Goal: Task Accomplishment & Management: Complete application form

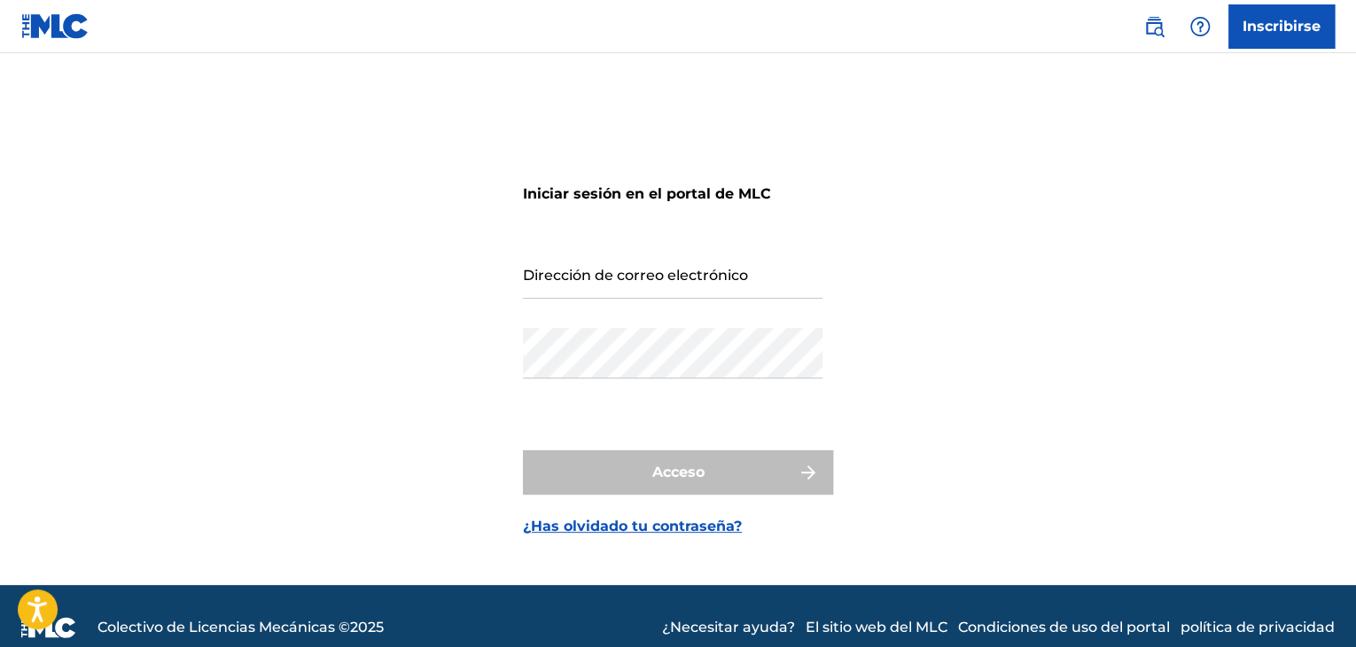
scroll to position [23, 0]
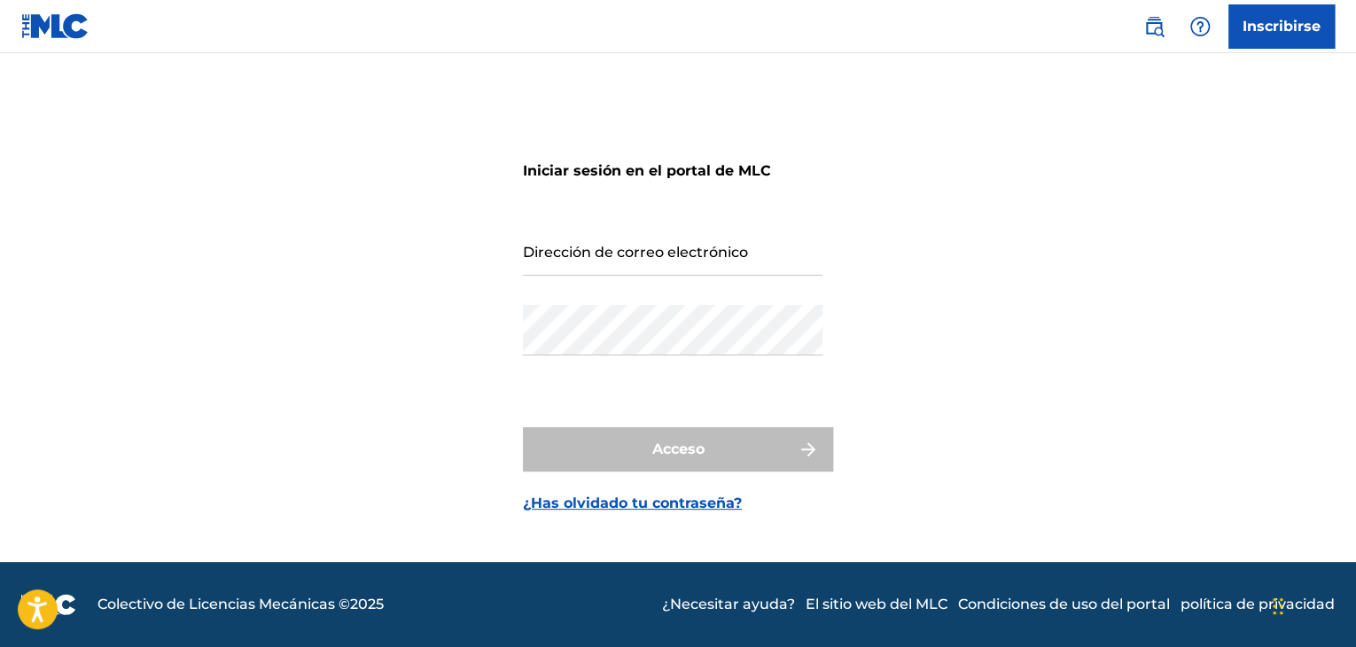
click at [1303, 18] on font "Inscribirse" at bounding box center [1281, 26] width 78 height 17
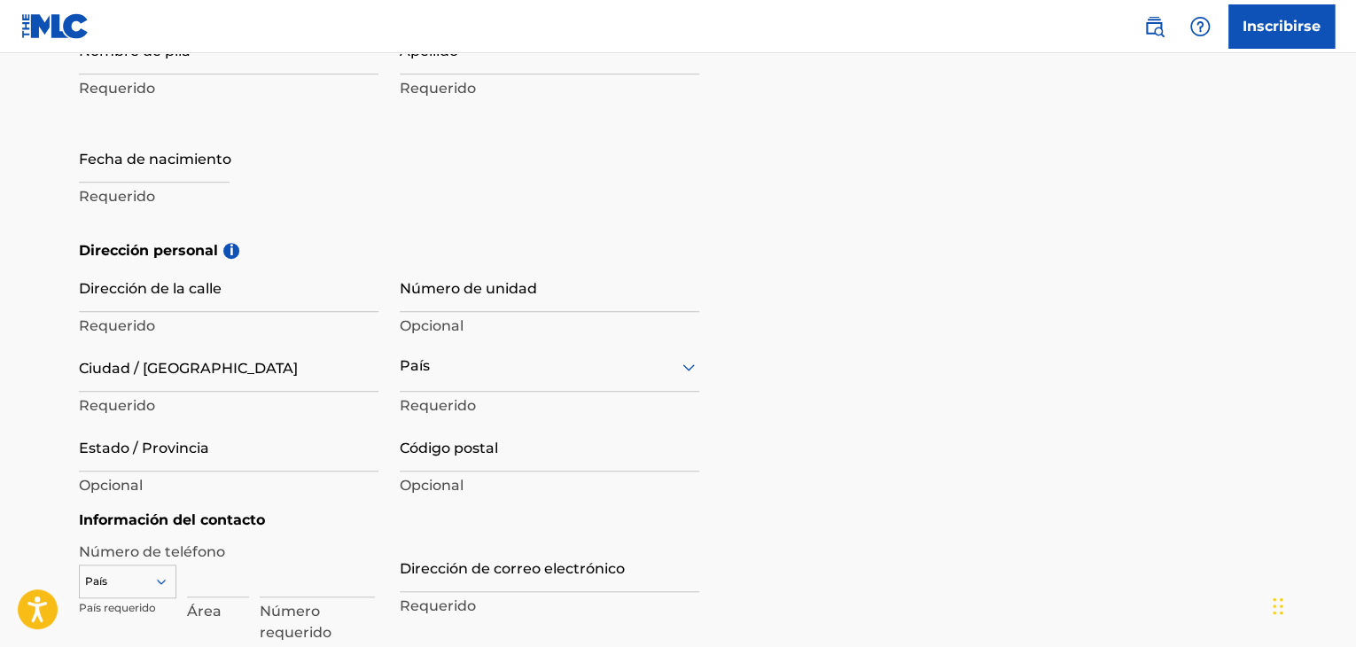
scroll to position [295, 0]
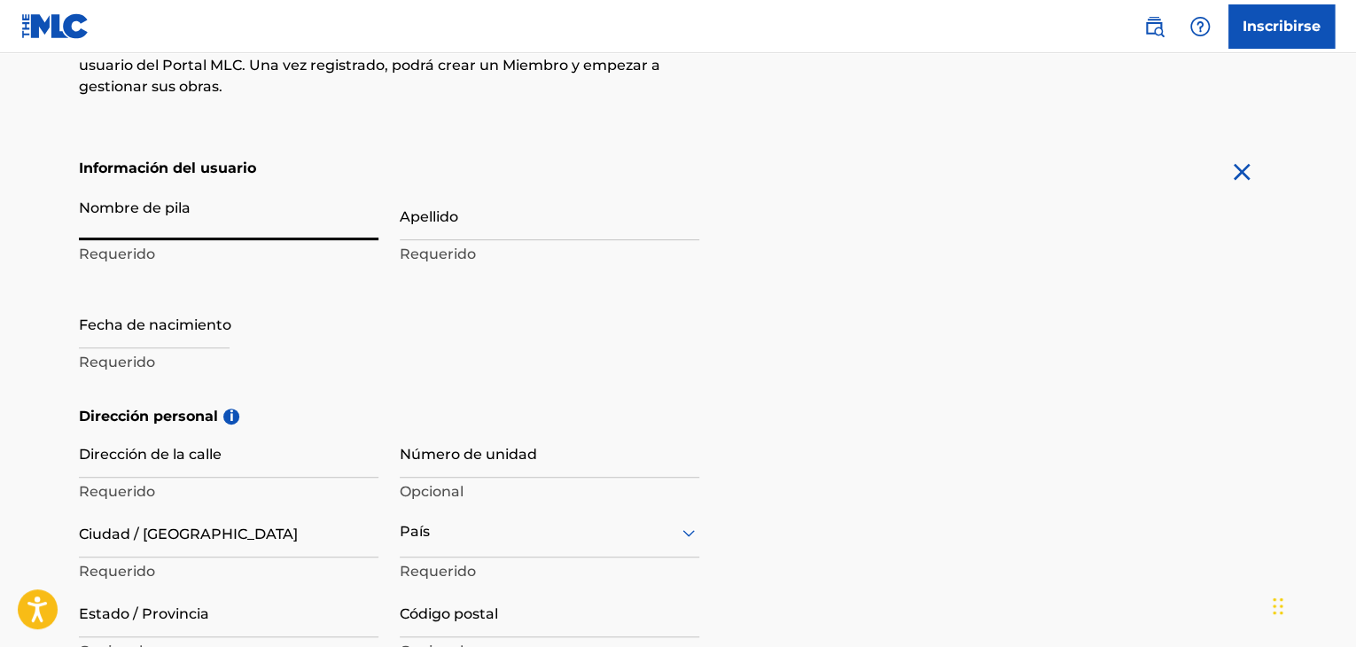
click at [211, 213] on input "Nombre de pila" at bounding box center [229, 215] width 300 height 51
type input "A"
type input "Sign up"
type input "[PERSON_NAME]"
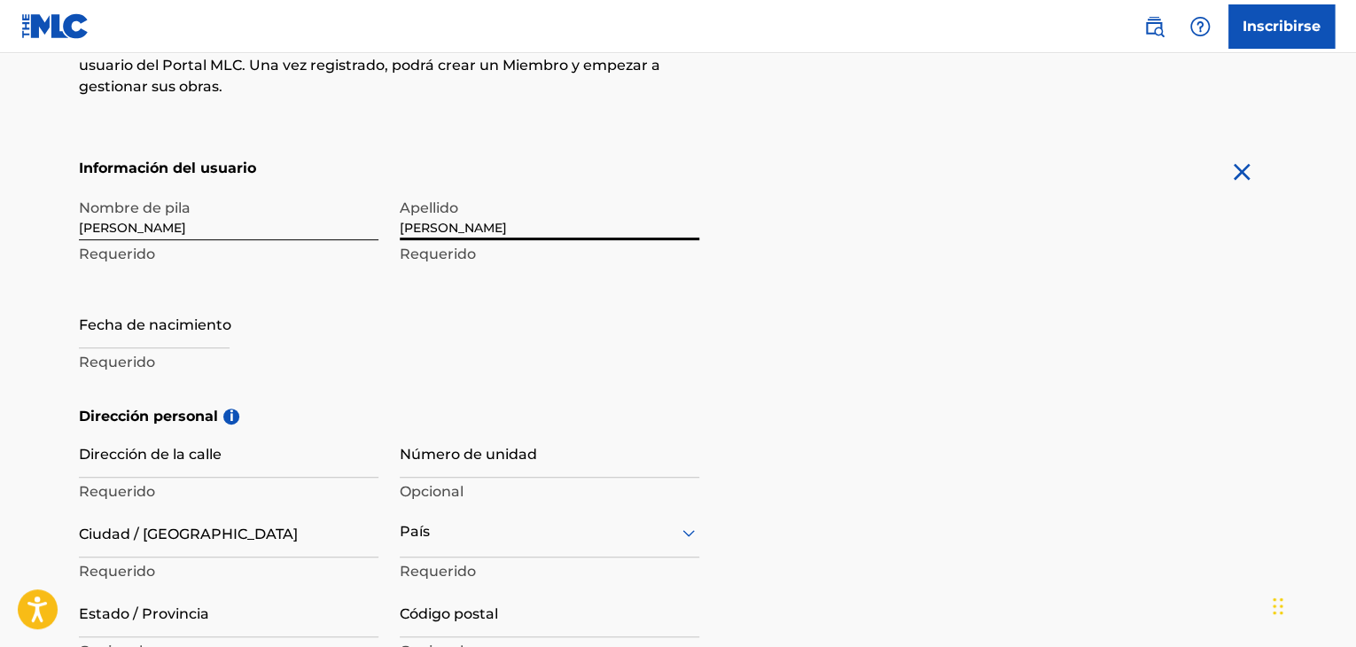
type input "[PERSON_NAME]"
click at [196, 318] on input "text" at bounding box center [154, 323] width 151 height 51
select select "8"
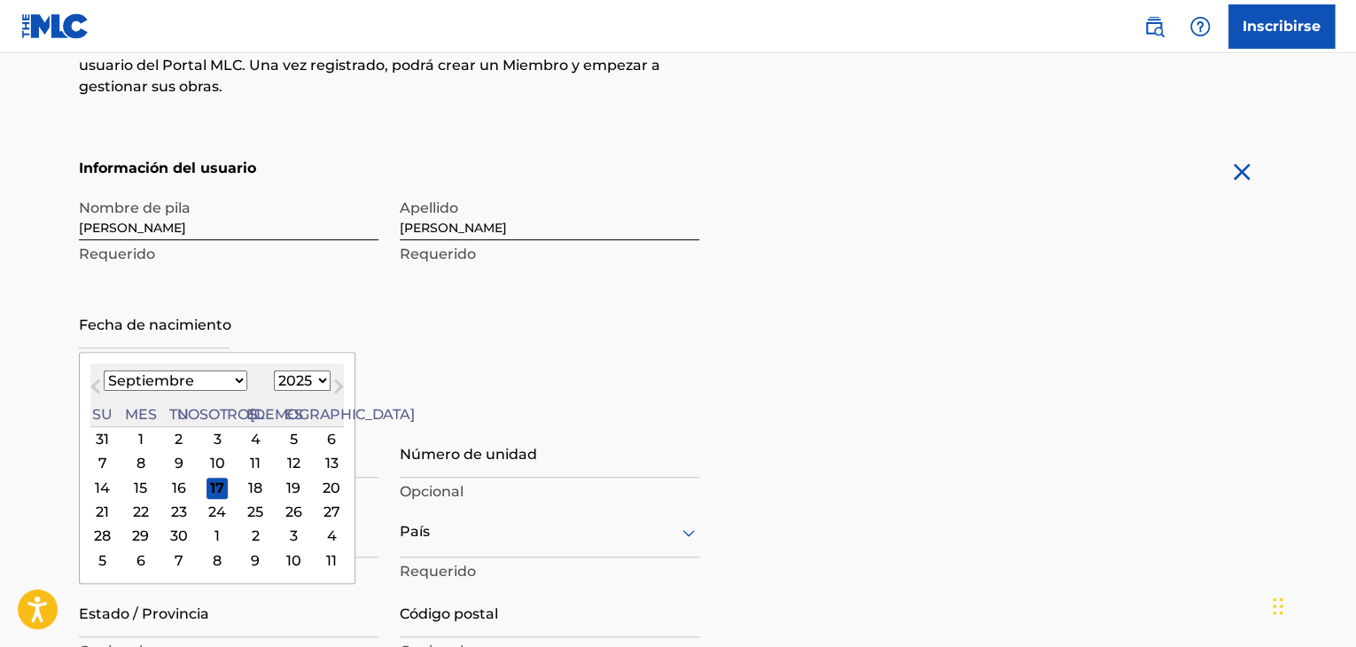
click at [274, 383] on select "1899 1900 1901 1902 1903 1904 1905 1906 1907 1908 1909 1910 1911 1912 1913 1914…" at bounding box center [302, 380] width 57 height 20
select select "1986"
click at [274, 370] on select "1899 1900 1901 1902 1903 1904 1905 1906 1907 1908 1909 1910 1911 1912 1913 1914…" at bounding box center [302, 380] width 57 height 20
click at [185, 380] on select "Enero Febrero Marzo Abril Puede Junio Julio Agosto Septiembre Octubre Noviembre…" at bounding box center [176, 380] width 144 height 20
select select "1"
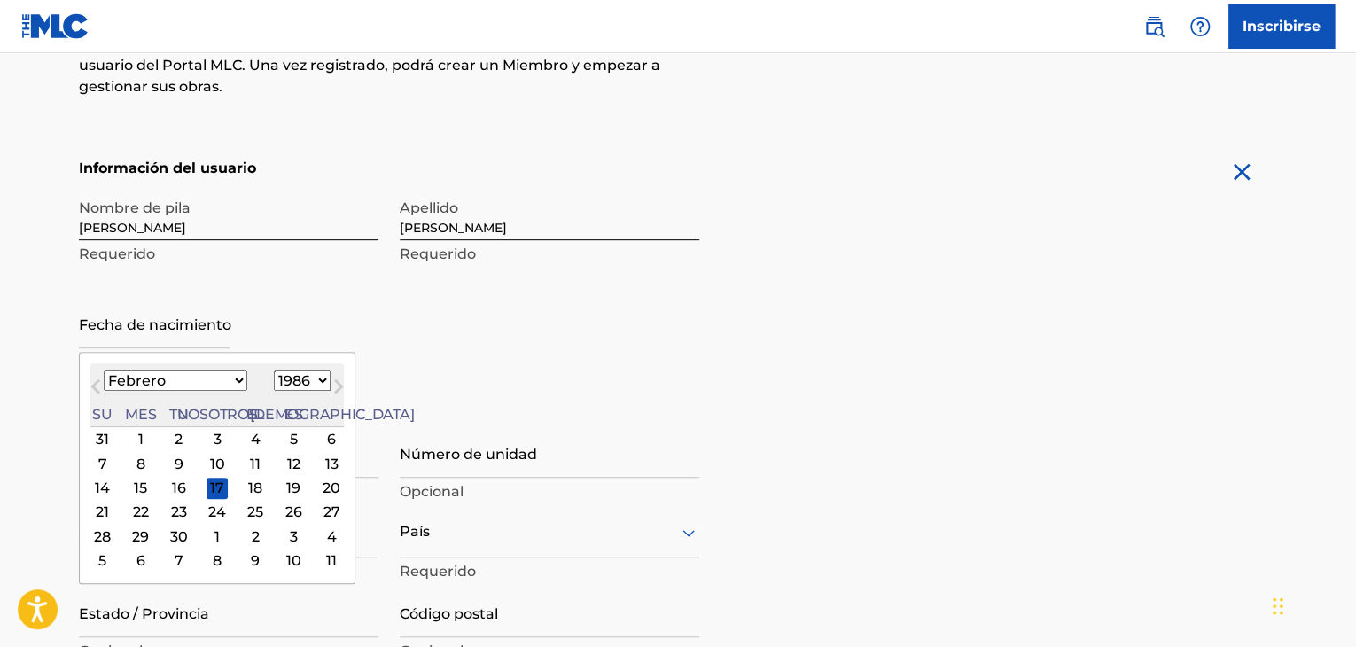
click at [104, 370] on select "Enero Febrero Marzo Abril Puede Junio Julio Agosto Septiembre Octubre Noviembre…" at bounding box center [176, 380] width 144 height 20
click at [245, 561] on div "6" at bounding box center [255, 560] width 21 height 21
type input "March 6 1986"
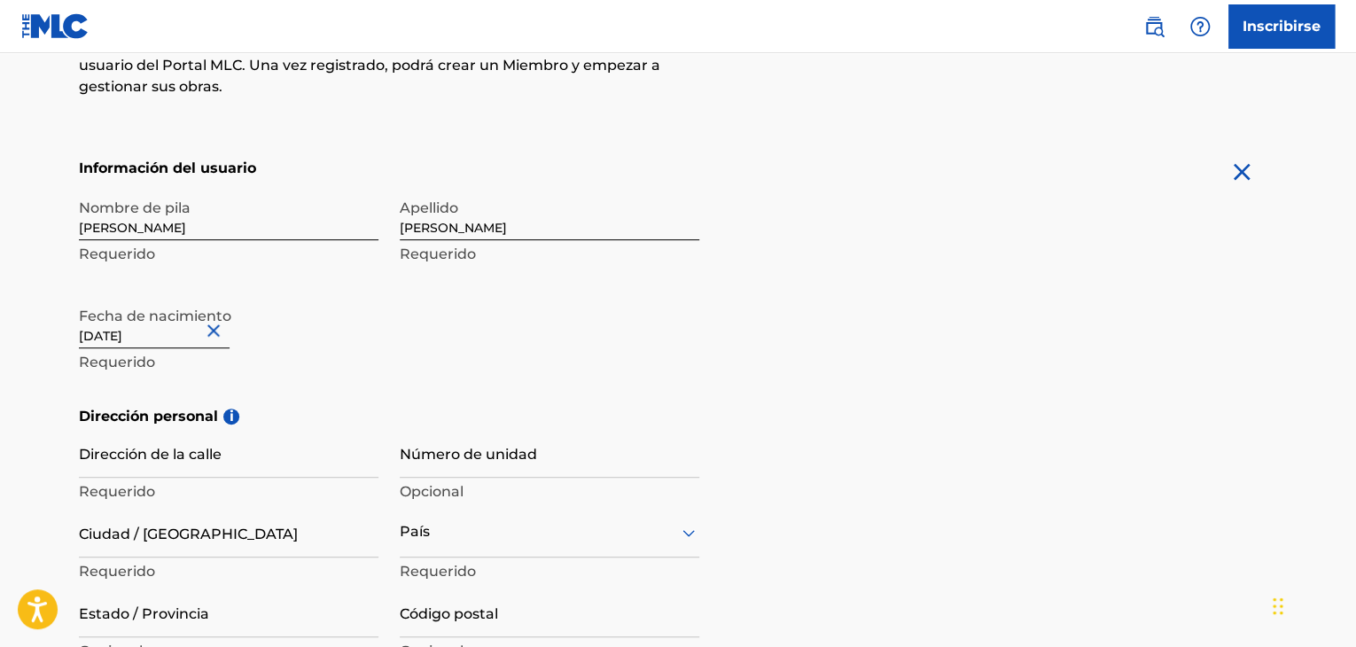
click at [175, 450] on input "Dirección de la calle" at bounding box center [229, 452] width 300 height 51
type input "Residencial Don Jose"
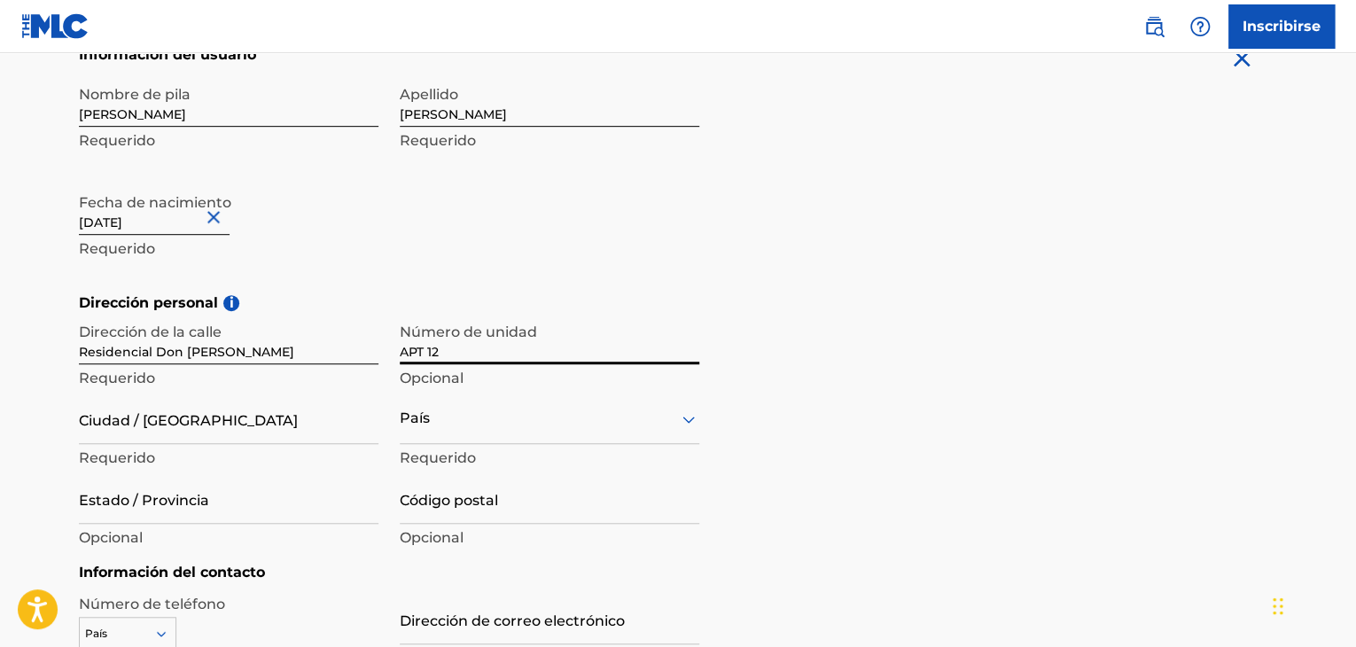
scroll to position [443, 0]
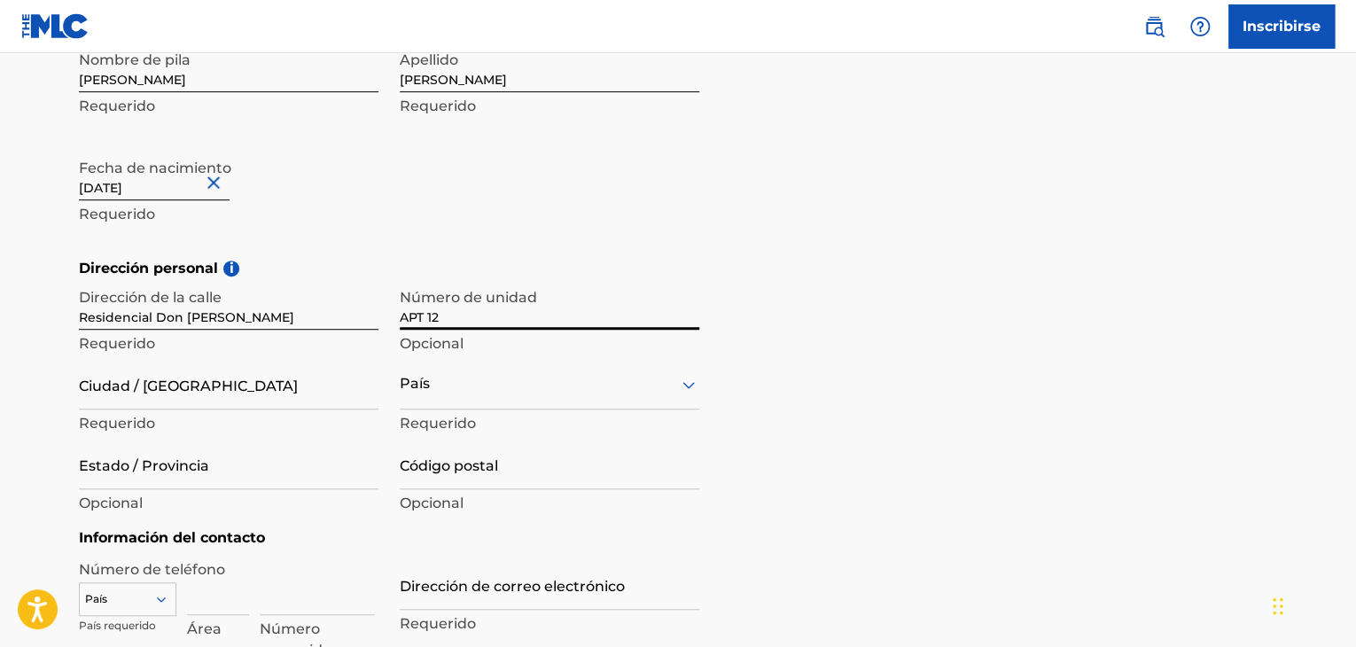
type input "APT 12"
click at [161, 373] on input "Ciudad / Pueblo" at bounding box center [229, 384] width 300 height 51
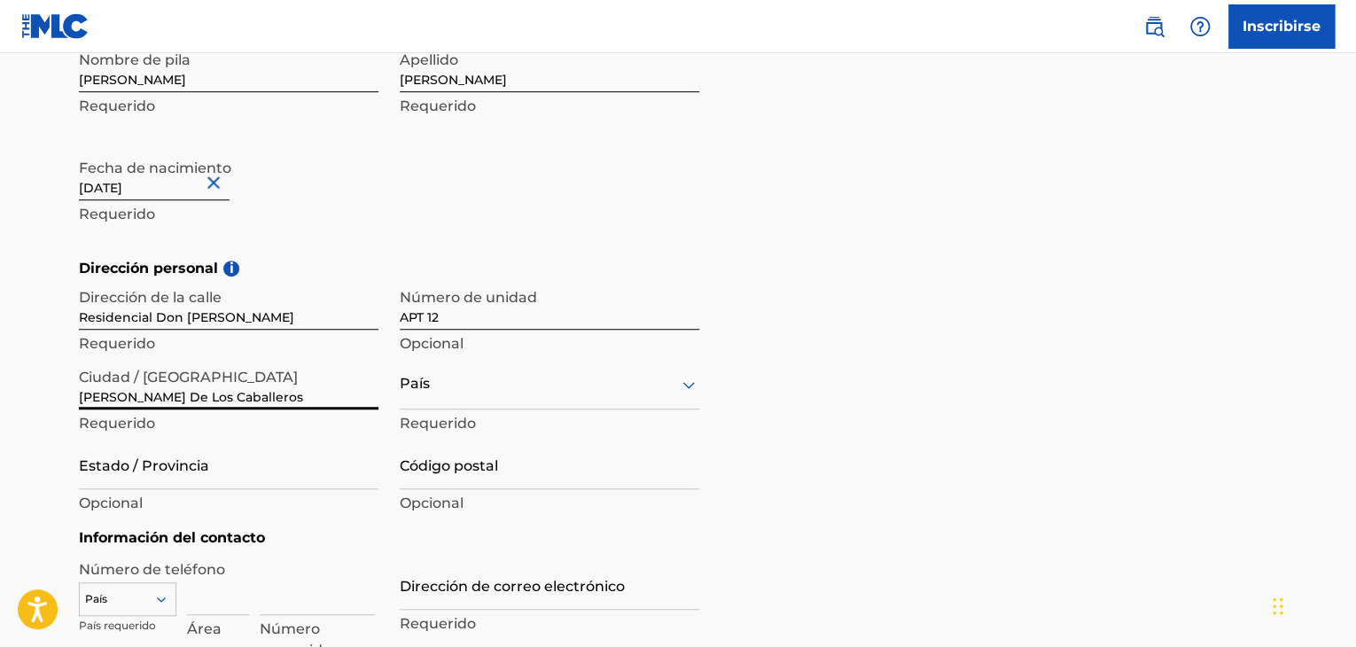
type input "Santiago De Los Caballeros"
click at [471, 372] on div "País" at bounding box center [550, 384] width 300 height 51
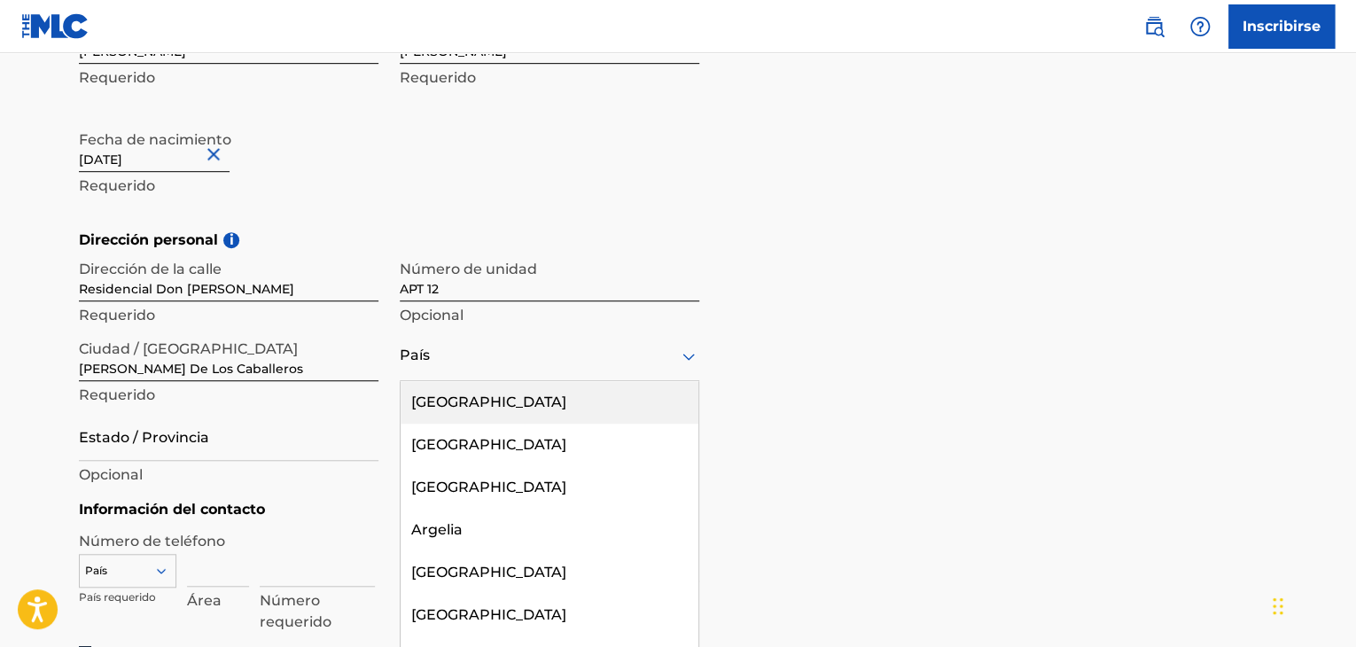
type input "s"
type input "re"
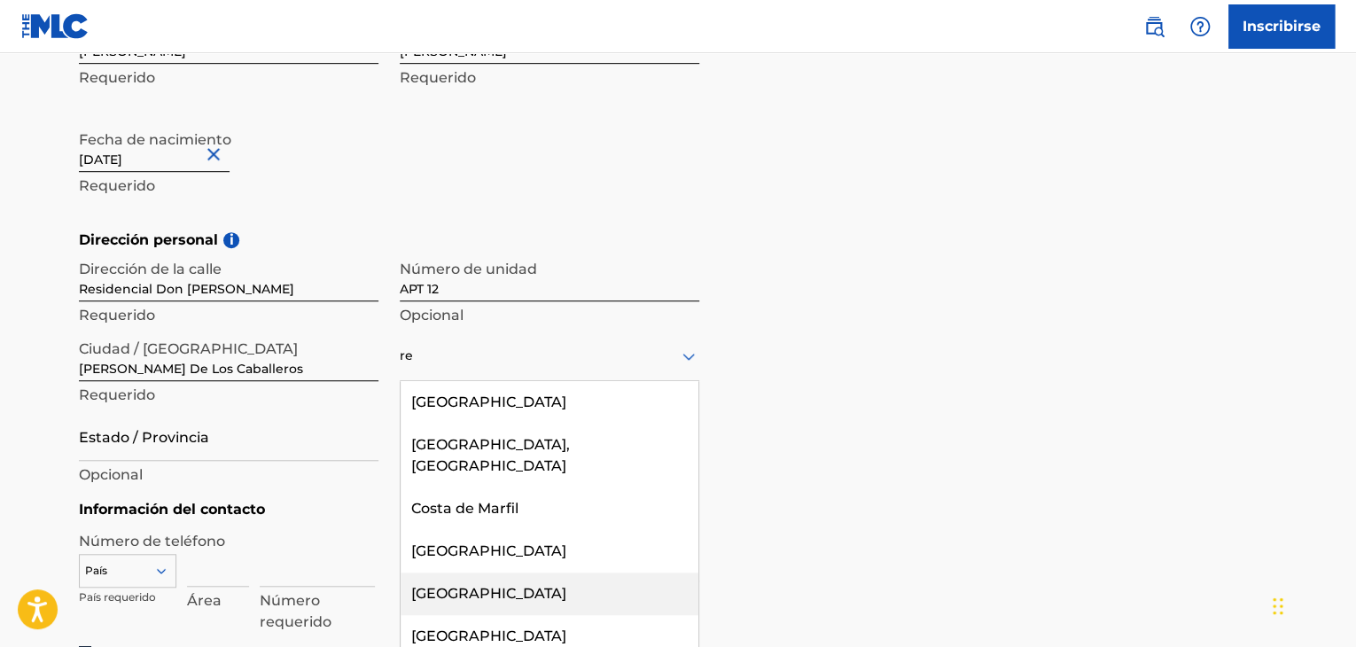
click at [592, 572] on div "República Dominicana" at bounding box center [550, 593] width 298 height 43
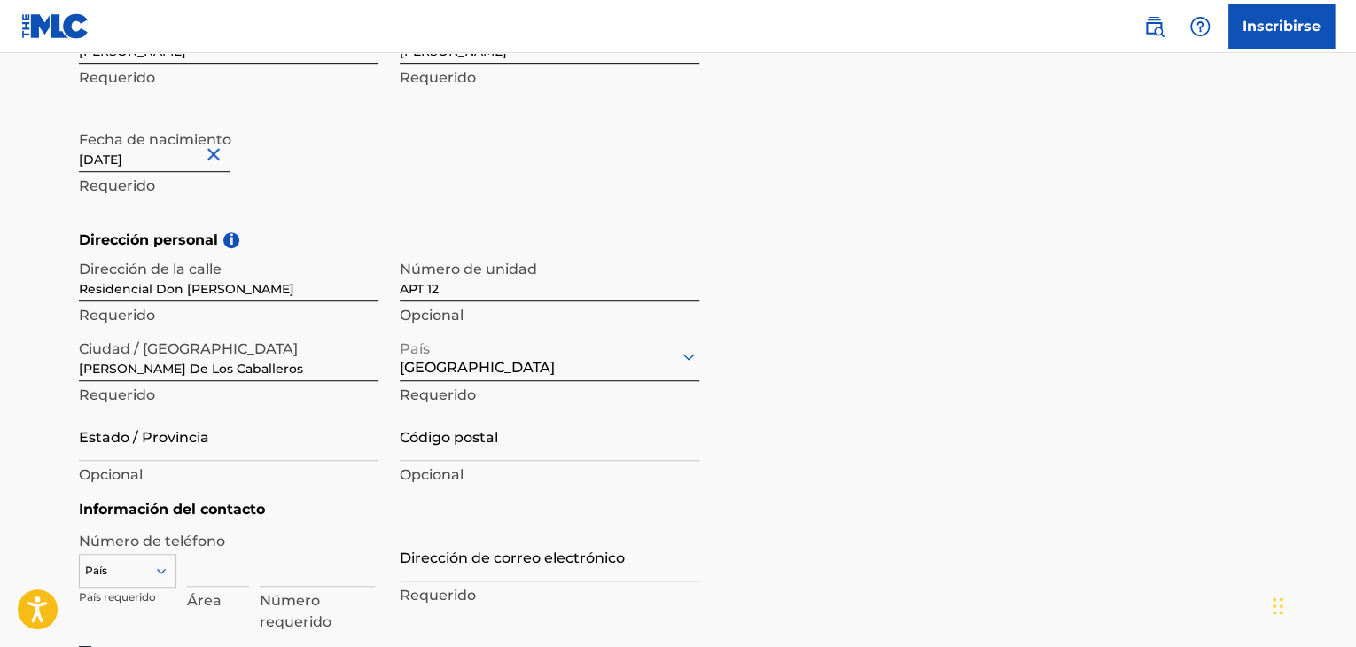
click at [259, 445] on input "Estado / Provincia" at bounding box center [229, 435] width 300 height 51
type input "Santiago De Los Caballeros"
click at [272, 381] on div "Ciudad / Pueblo Santiago De Los Caballeros Requerido" at bounding box center [229, 371] width 300 height 80
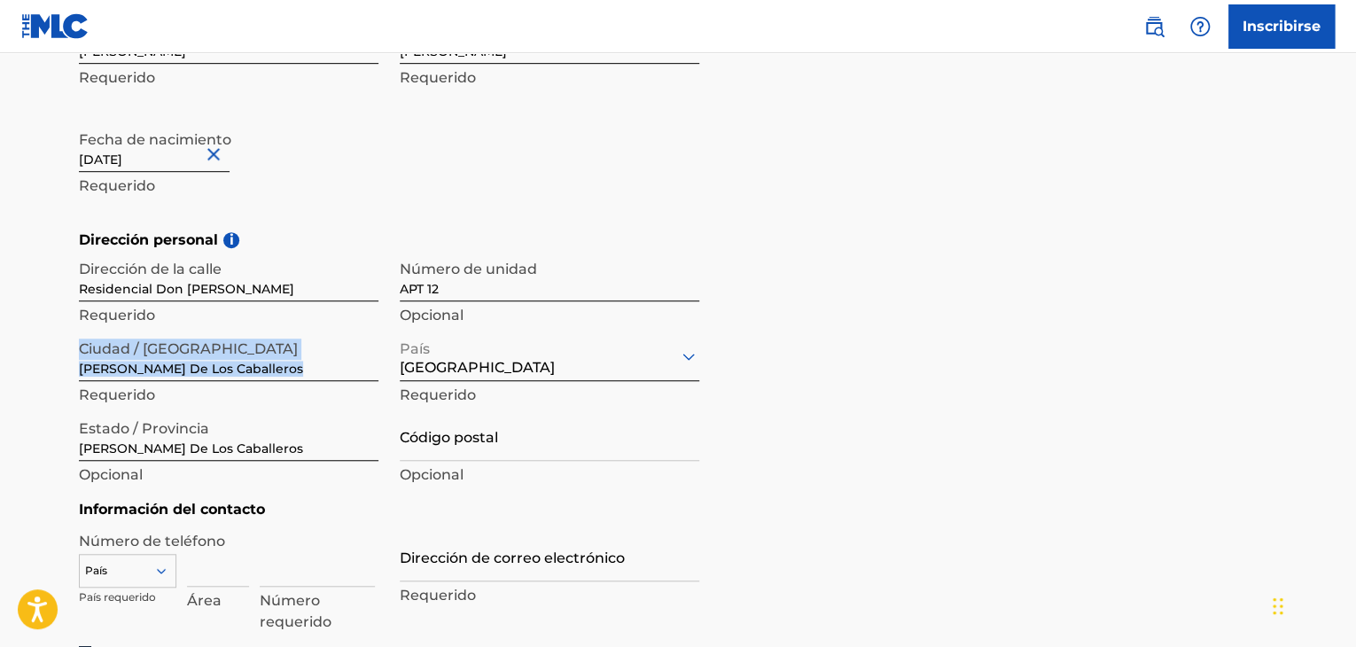
click at [272, 381] on div "Ciudad / Pueblo Santiago De Los Caballeros Requerido" at bounding box center [229, 371] width 300 height 80
click at [272, 368] on input "Santiago De Los Caballeros" at bounding box center [229, 356] width 300 height 51
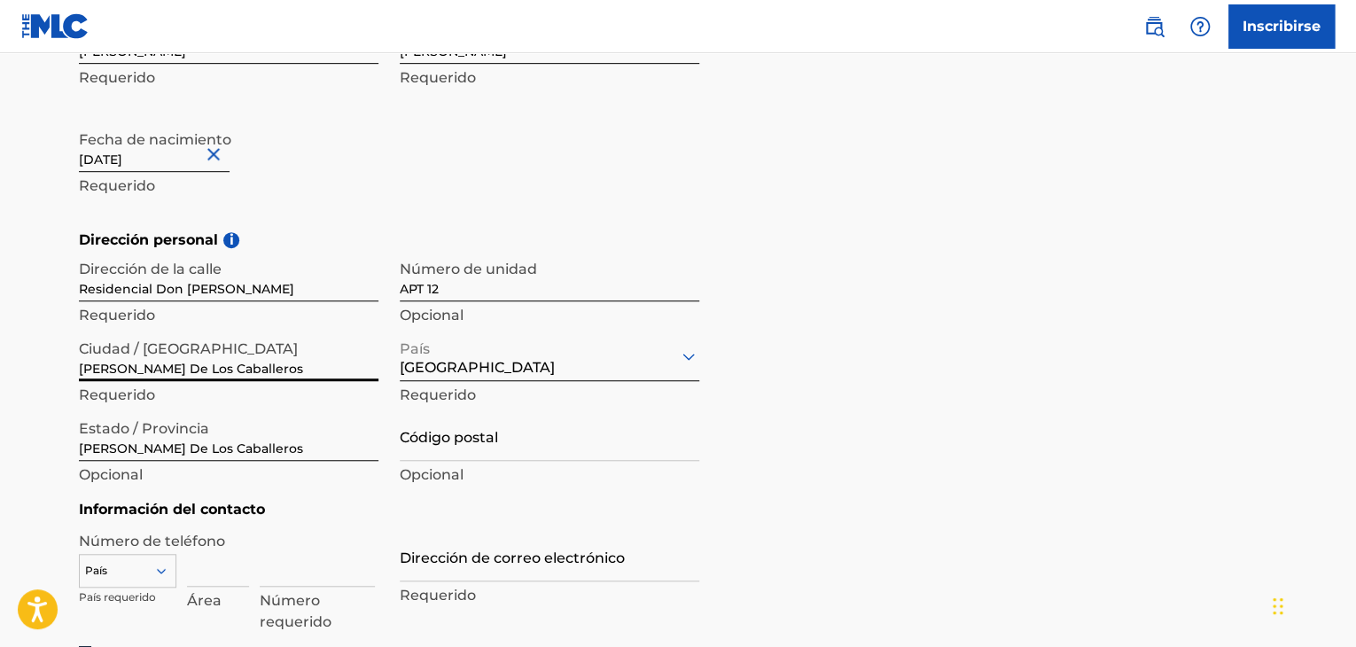
click at [272, 368] on input "Santiago De Los Caballeros" at bounding box center [229, 356] width 300 height 51
type input "L"
type input "Santiago, La Barranquita"
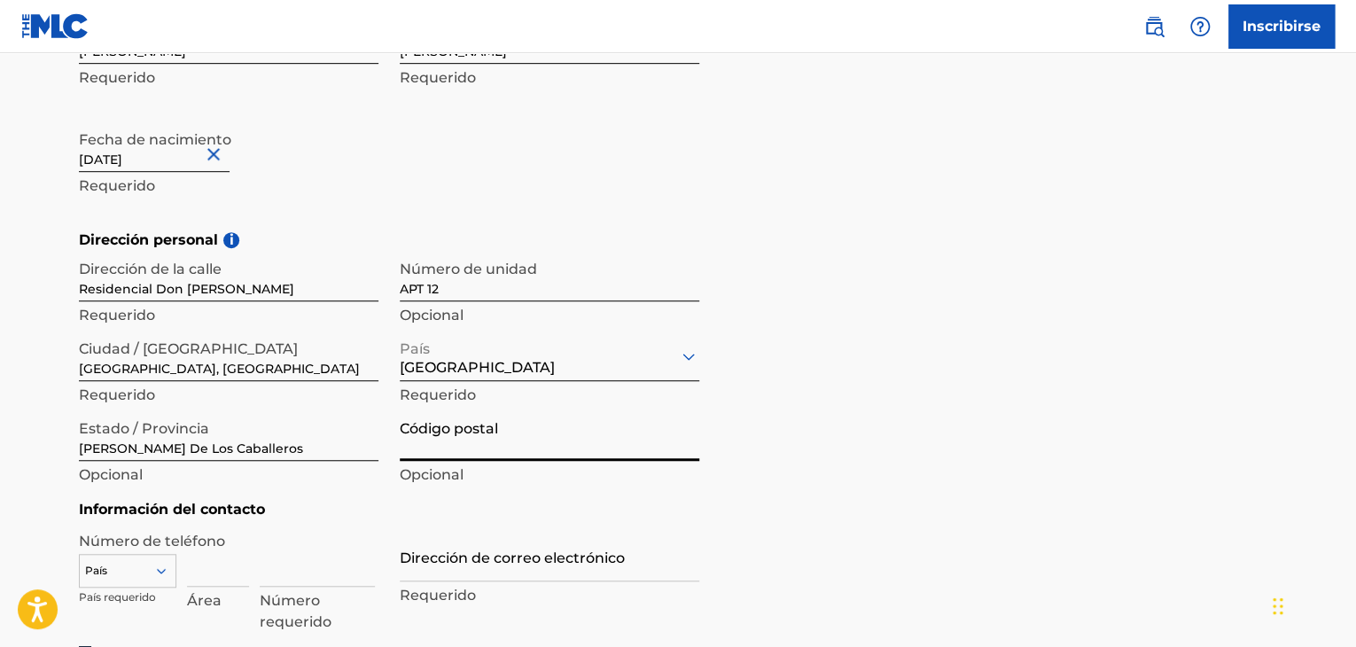
click at [464, 446] on input "Código postal" at bounding box center [550, 435] width 300 height 51
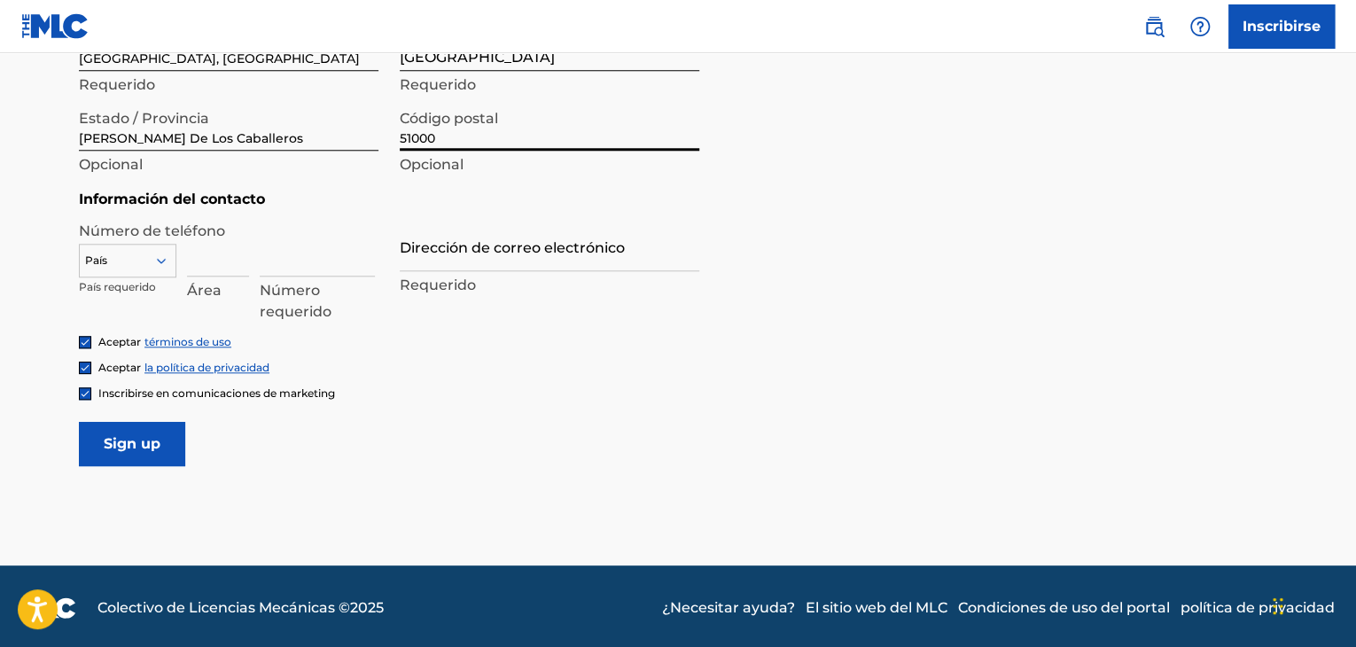
scroll to position [785, 0]
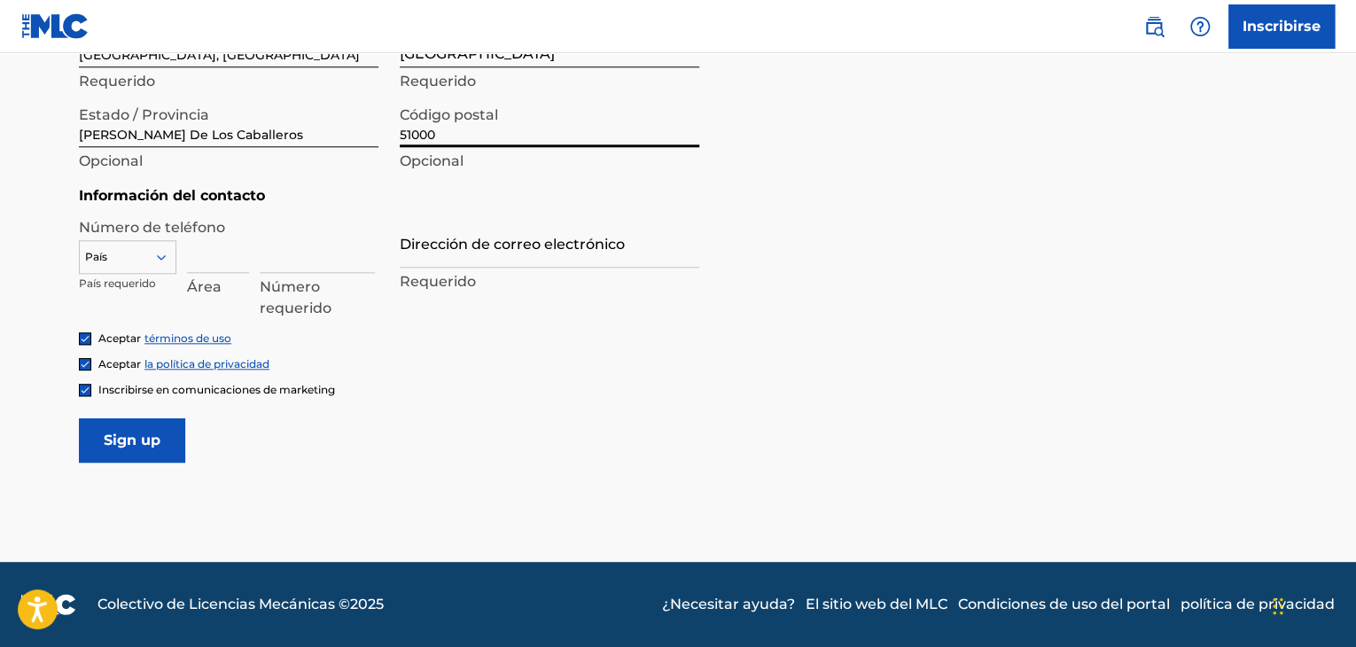
type input "51000"
click at [142, 261] on div at bounding box center [128, 256] width 96 height 19
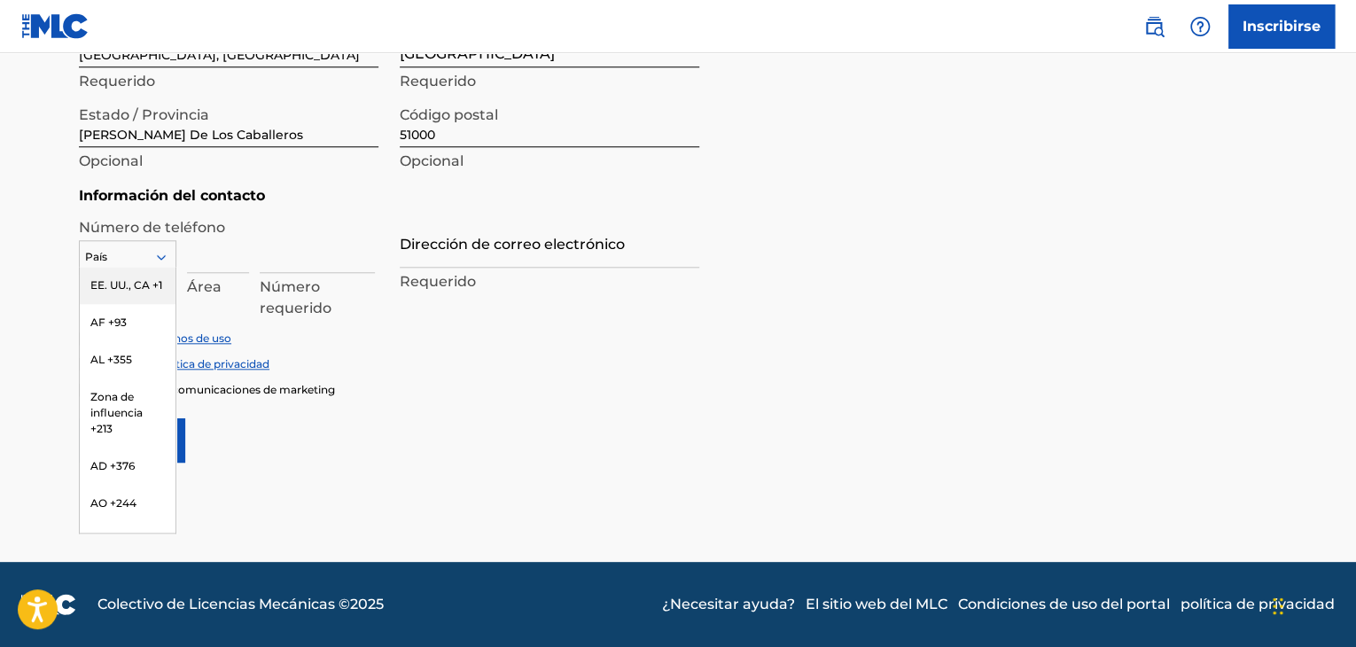
click at [119, 284] on font "EE. UU., CA +1" at bounding box center [126, 284] width 72 height 13
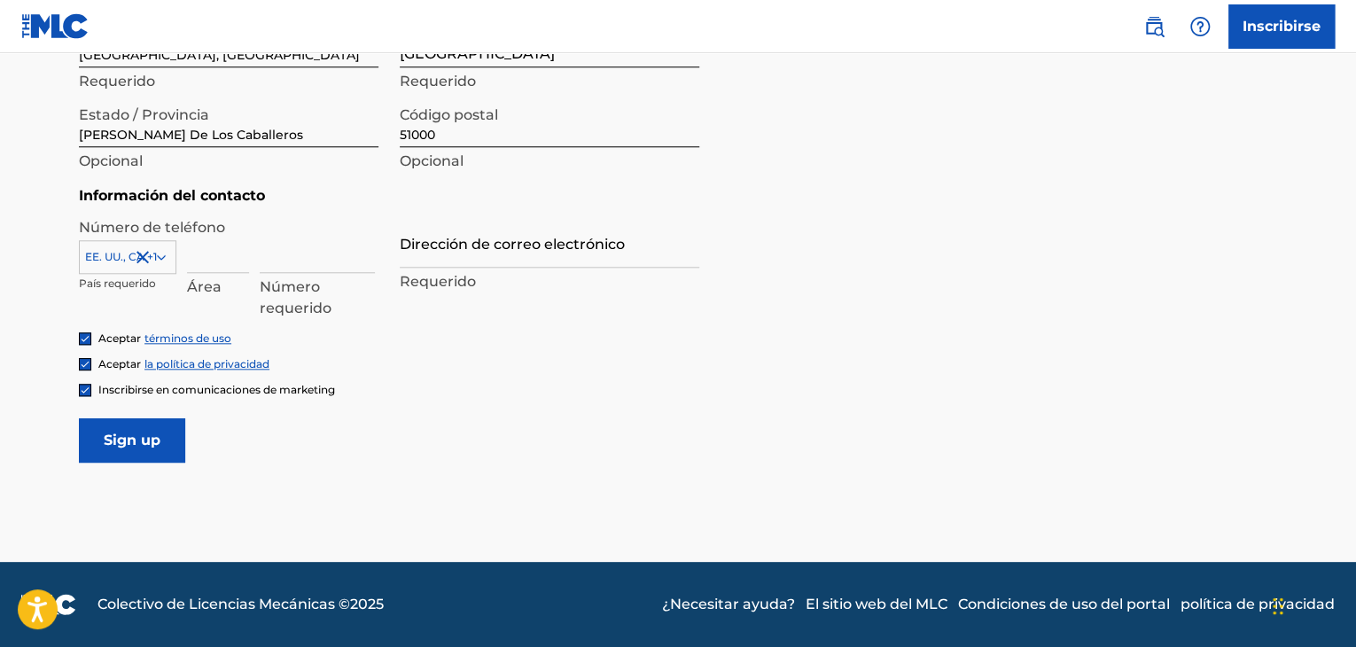
click at [224, 249] on input at bounding box center [218, 247] width 62 height 51
click at [116, 252] on div at bounding box center [128, 256] width 96 height 19
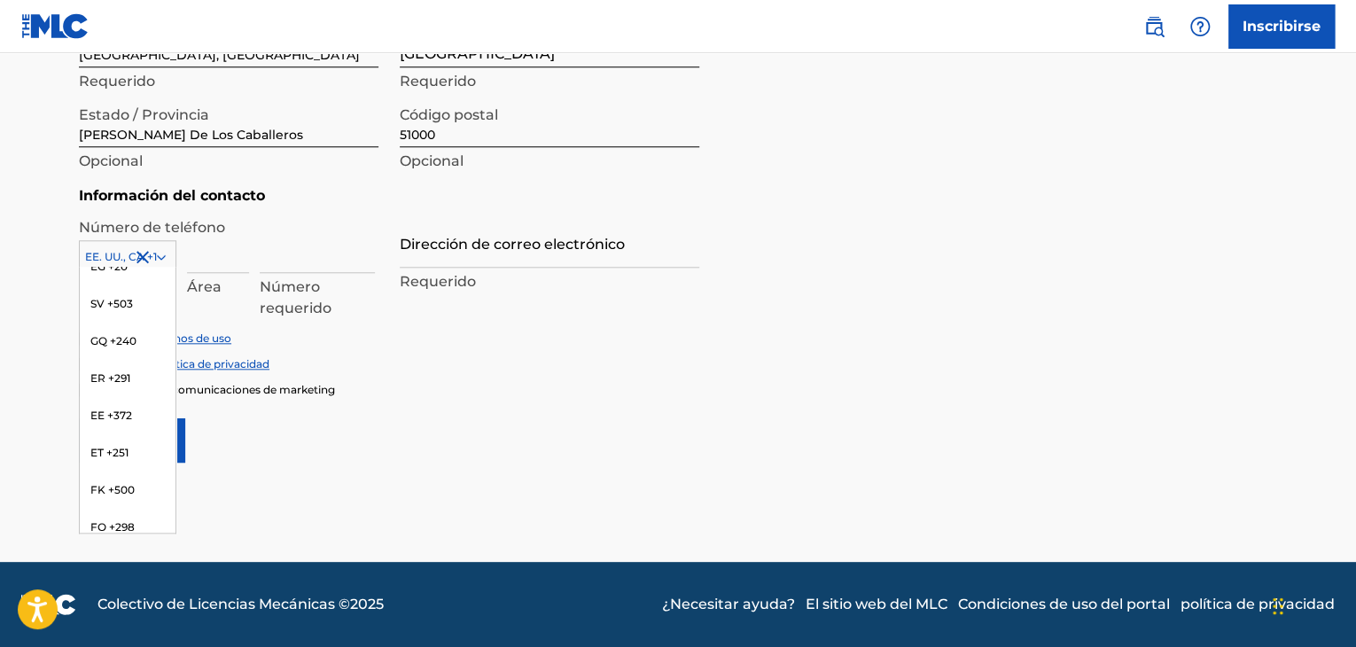
scroll to position [2216, 0]
click at [220, 245] on input at bounding box center [218, 247] width 62 height 51
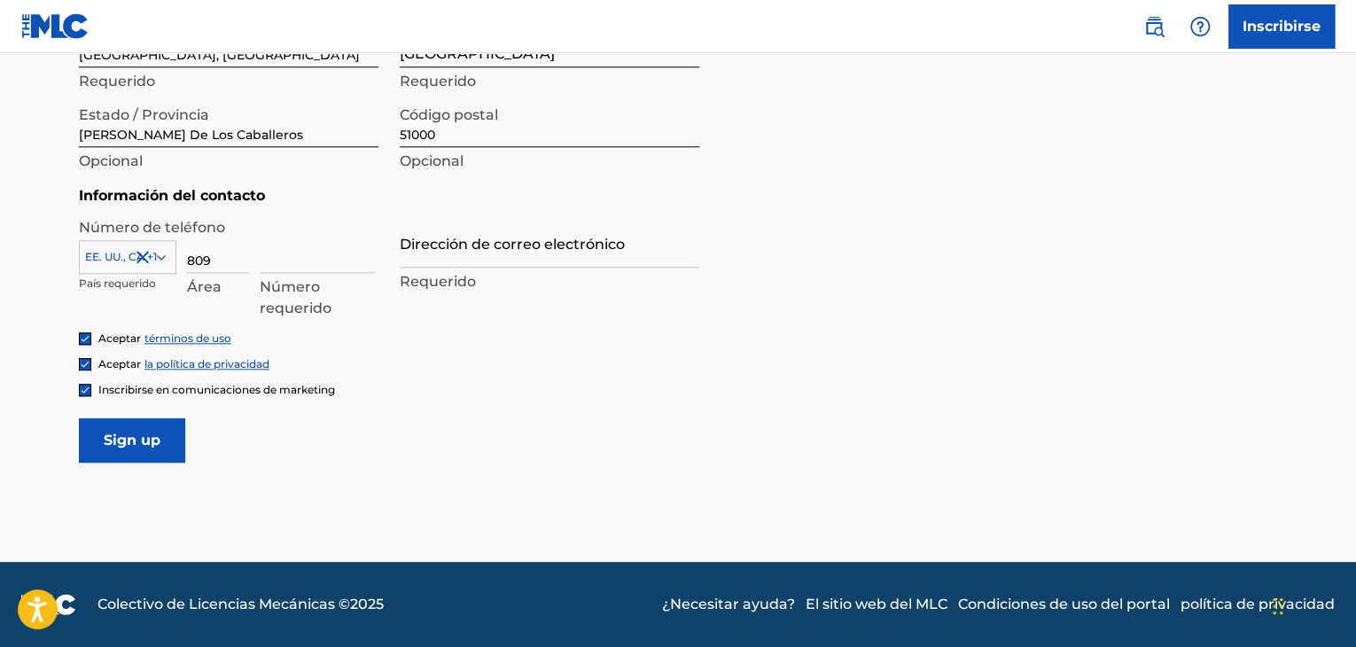
type input "809"
type input "6"
type input "4860865"
click at [455, 244] on input "Dirección de correo electrónico" at bounding box center [550, 242] width 300 height 51
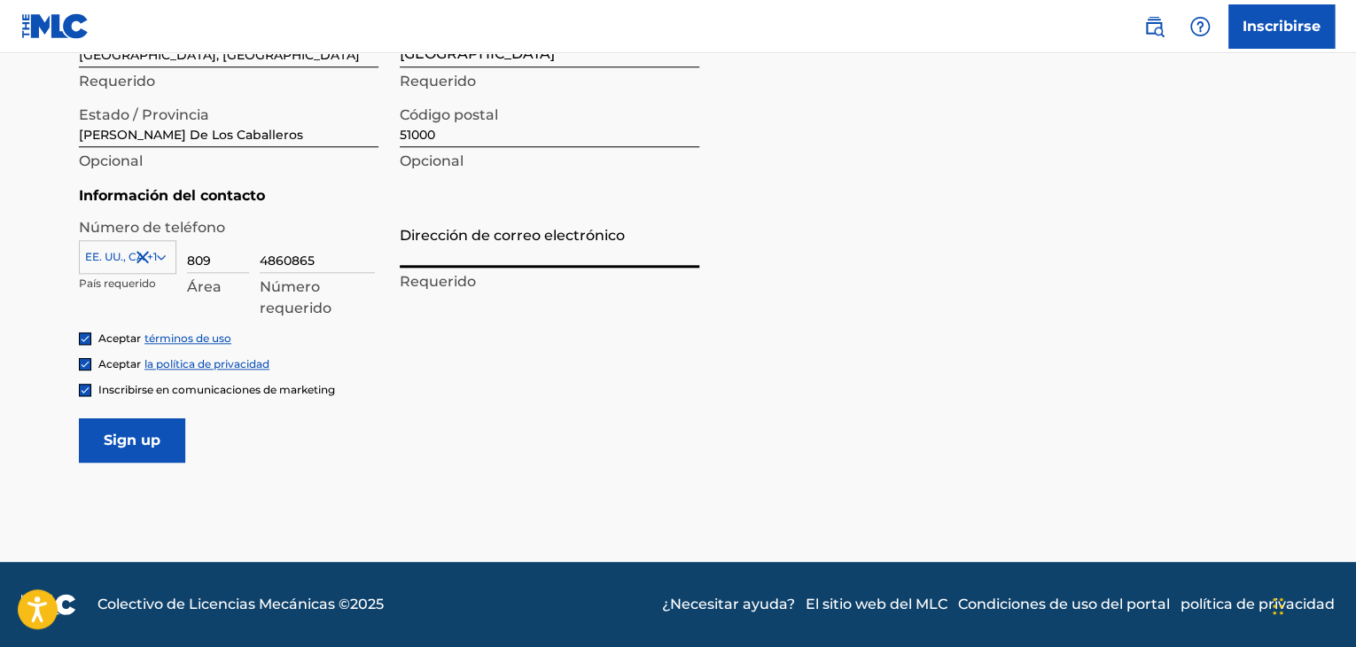
type input "[EMAIL_ADDRESS][DOMAIN_NAME]"
click at [121, 462] on input "Sign up" at bounding box center [132, 440] width 106 height 44
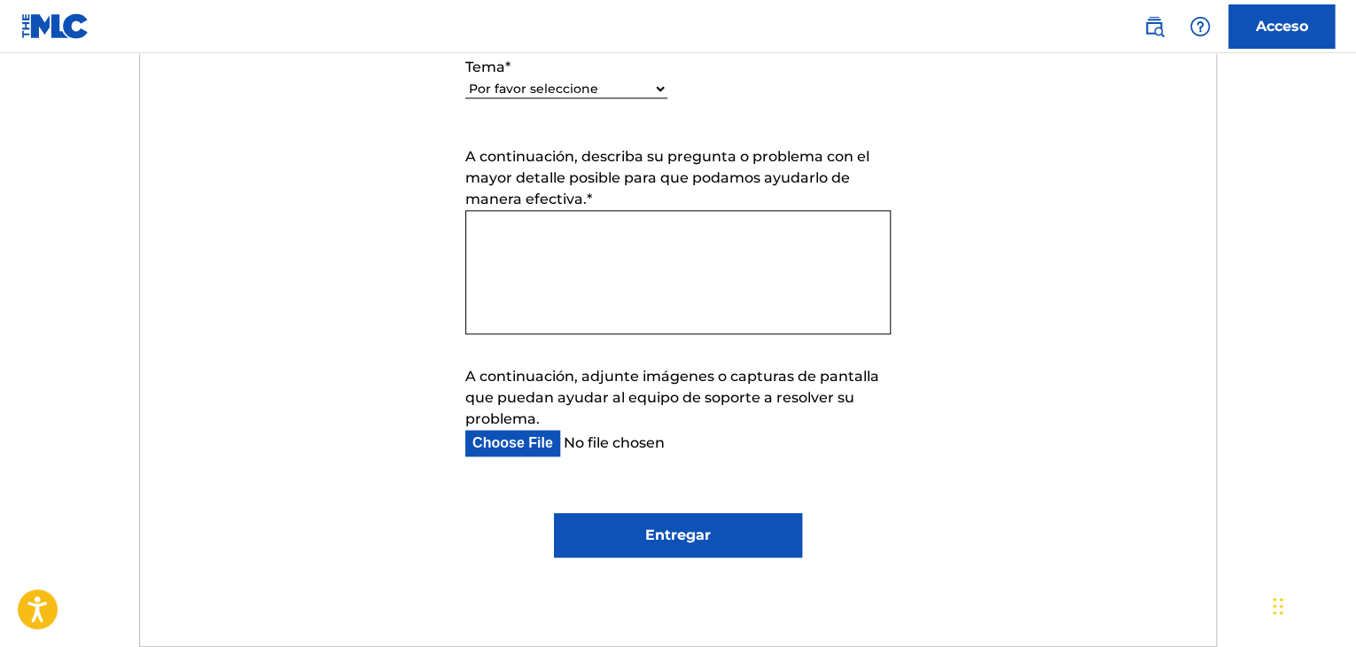
scroll to position [886, 0]
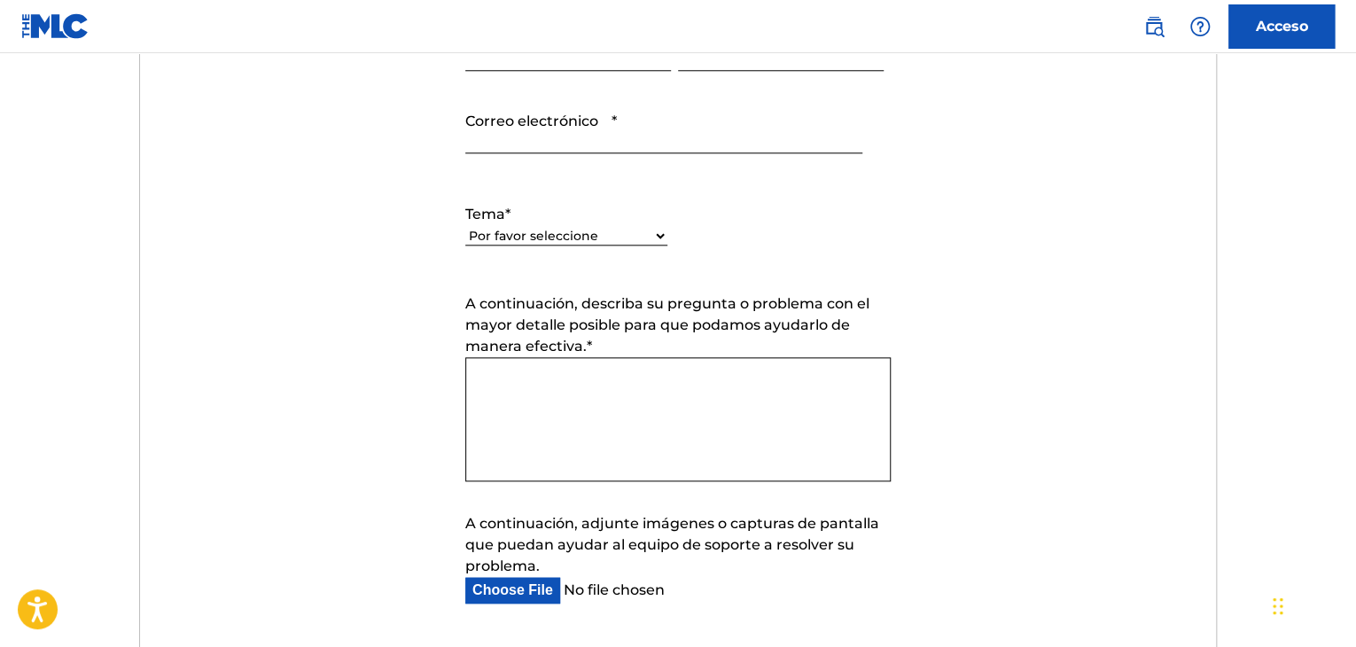
click at [535, 238] on select "Por favor seleccione Necesito ayuda con mi cuenta [PERSON_NAME] ayuda para gest…" at bounding box center [566, 236] width 202 height 19
select select "I need help with my account"
click at [465, 227] on select "Por favor seleccione Necesito ayuda con mi cuenta [PERSON_NAME] ayuda para gest…" at bounding box center [566, 236] width 202 height 19
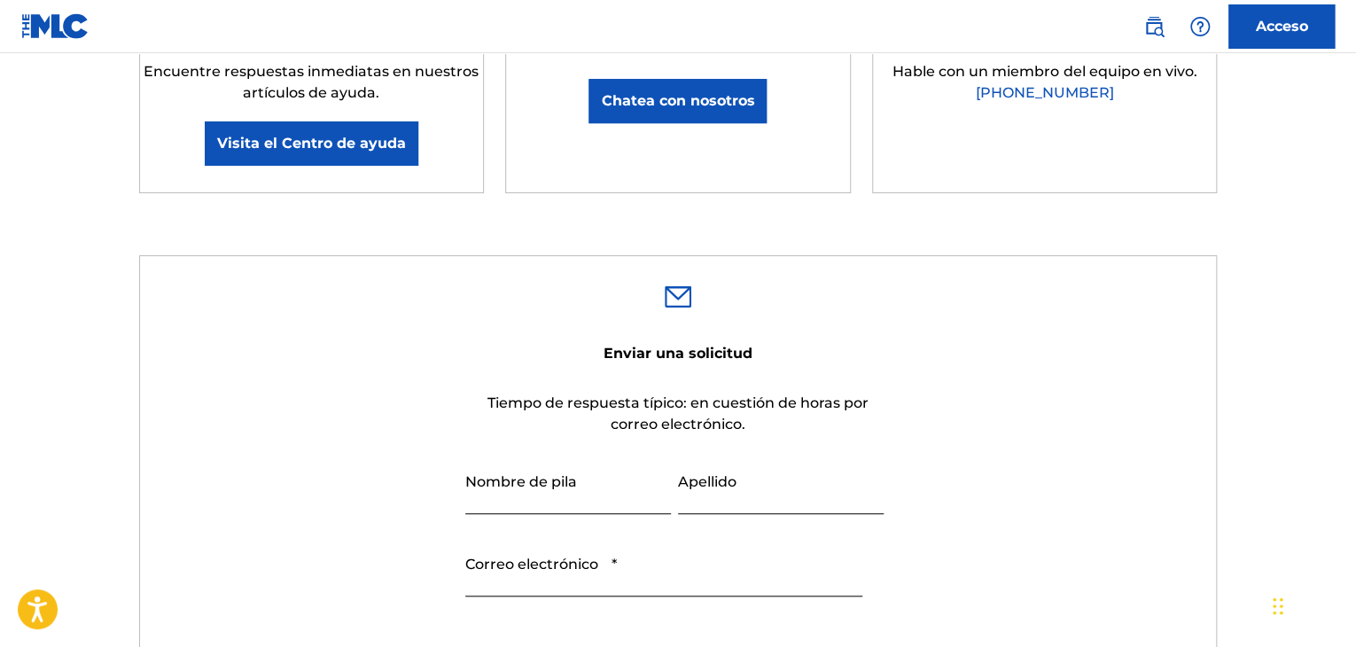
scroll to position [590, 0]
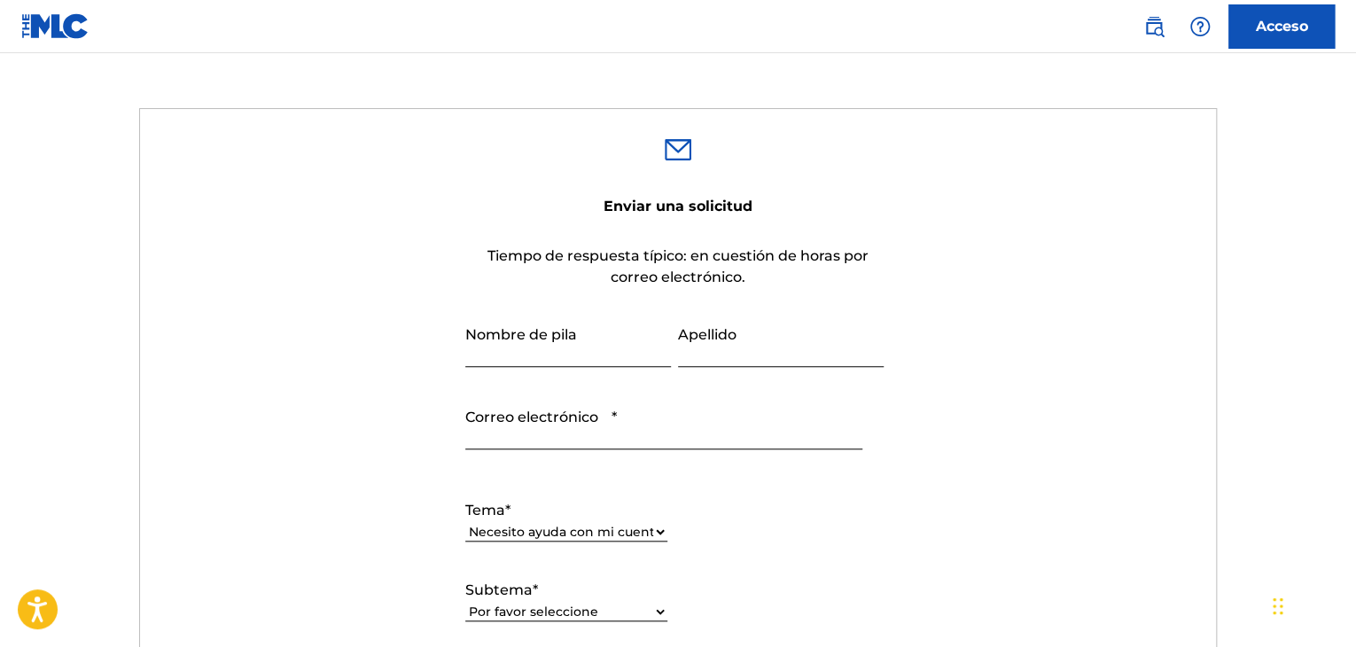
click at [549, 347] on input "Nombre de pila" at bounding box center [568, 341] width 206 height 51
type input "[PERSON_NAME]"
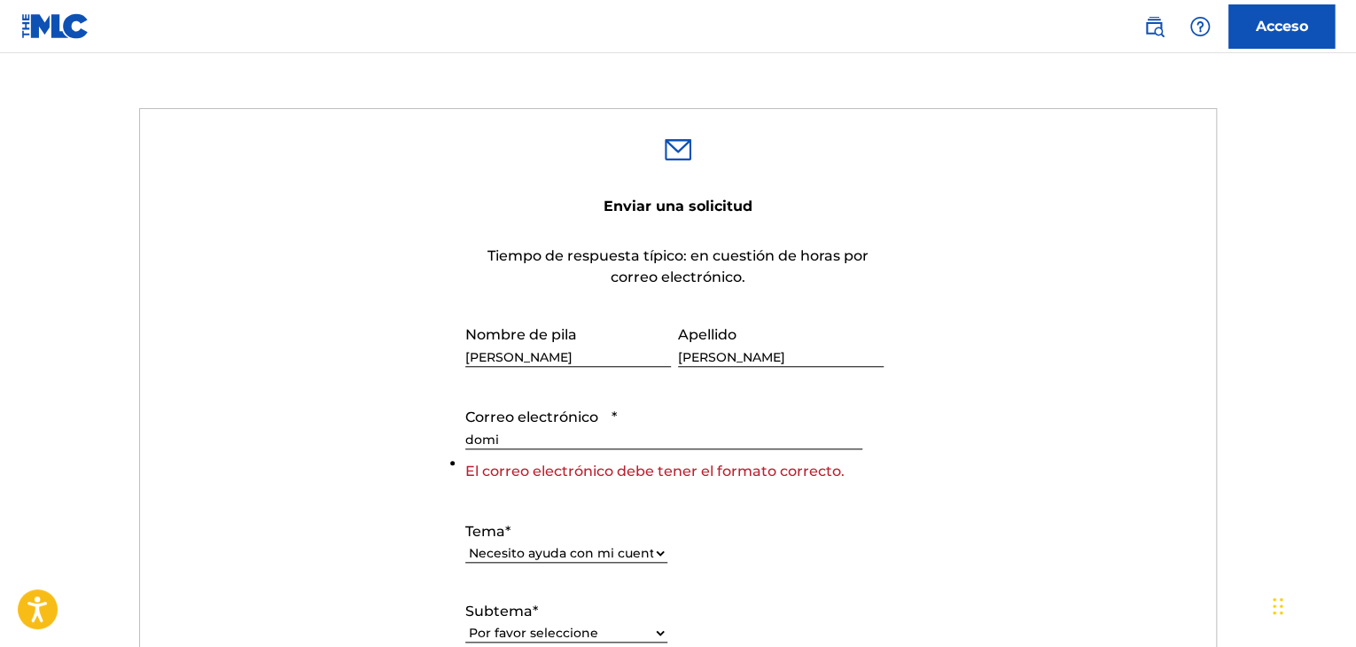
type input "[EMAIL_ADDRESS][DOMAIN_NAME]"
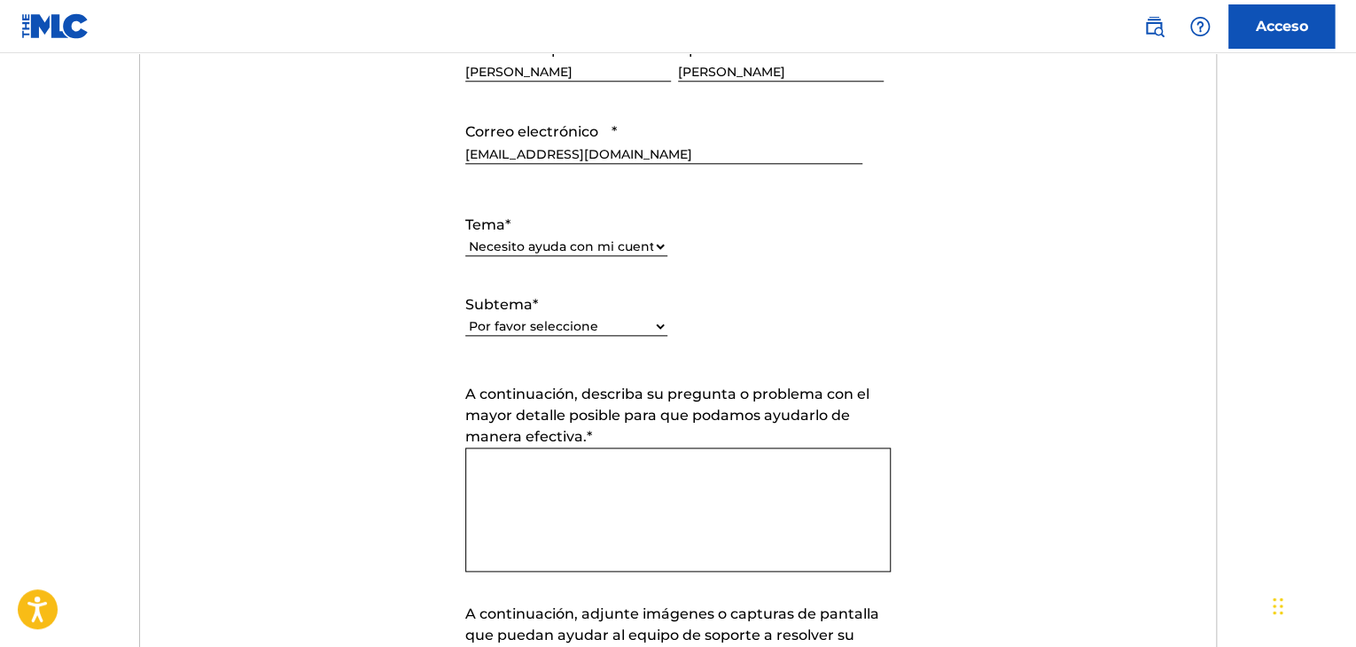
scroll to position [886, 0]
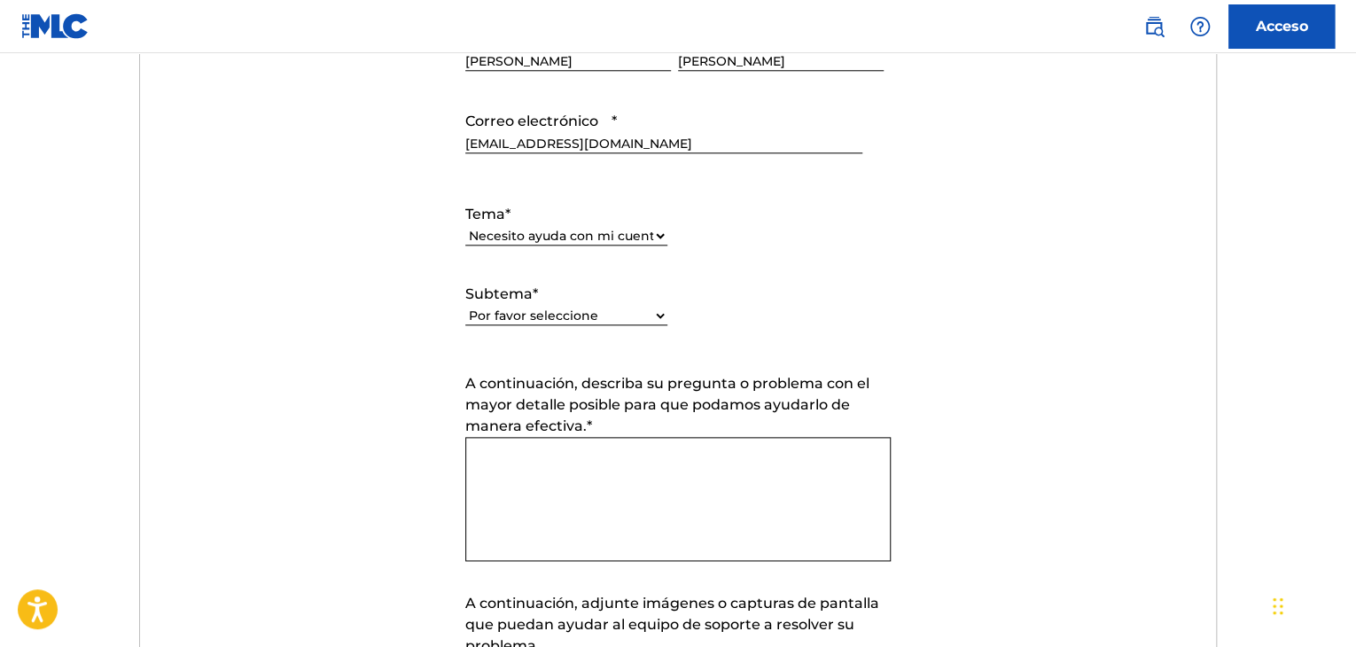
click at [521, 318] on select "Por favor seleccione Necesito ayuda con mi cuenta de usuario No puedo iniciar s…" at bounding box center [566, 316] width 202 height 19
select select "I was not verified as a user"
click at [465, 307] on select "Por favor seleccione Necesito ayuda con mi cuenta de usuario No puedo iniciar s…" at bounding box center [566, 316] width 202 height 19
click at [539, 231] on select "Por favor seleccione Necesito ayuda con mi cuenta [PERSON_NAME] ayuda para gest…" at bounding box center [566, 236] width 202 height 19
click at [358, 270] on form "Enviar una solicitud Tiempo de respuesta típico: en cuestión de horas por corre…" at bounding box center [678, 340] width 1077 height 890
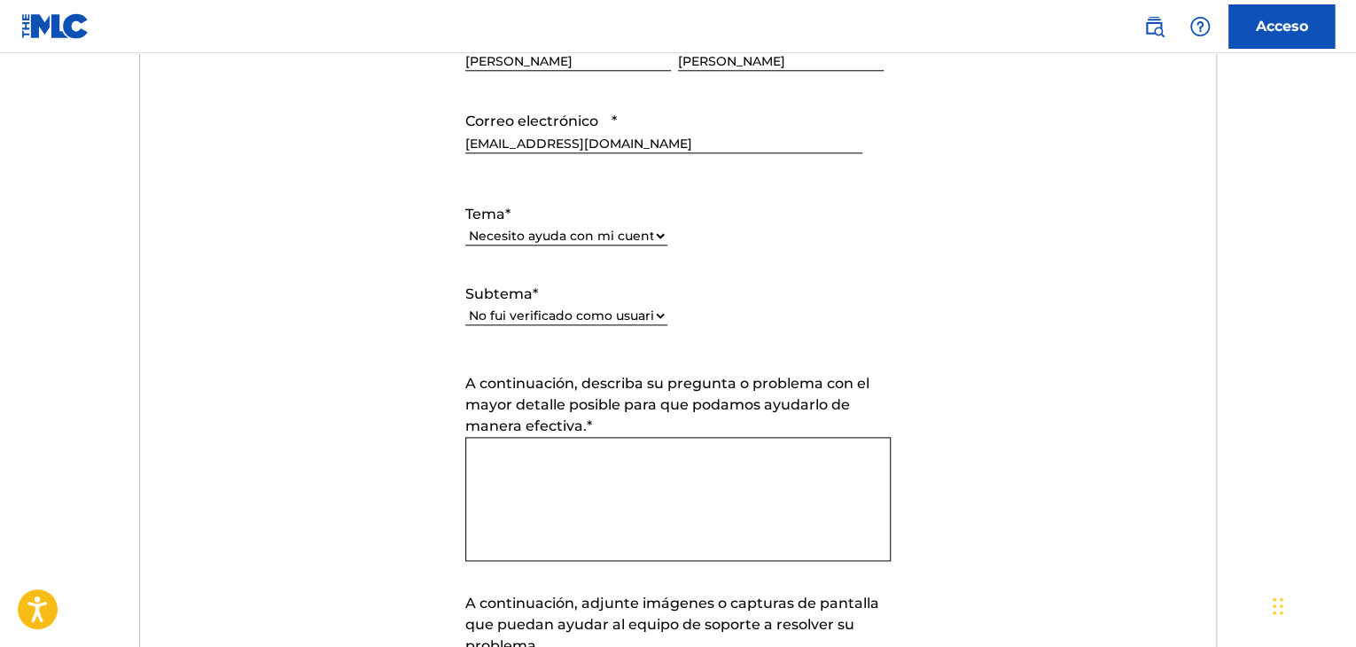
click at [541, 435] on label "A continuación, describa su pregunta o problema con el mayor detalle posible pa…" at bounding box center [677, 405] width 425 height 64
click at [541, 437] on textarea "A continuación, describa su pregunta o problema con el mayor detalle posible pa…" at bounding box center [677, 499] width 425 height 124
click at [552, 460] on textarea "A continuación, describa su pregunta o problema con el mayor detalle posible pa…" at bounding box center [677, 499] width 425 height 124
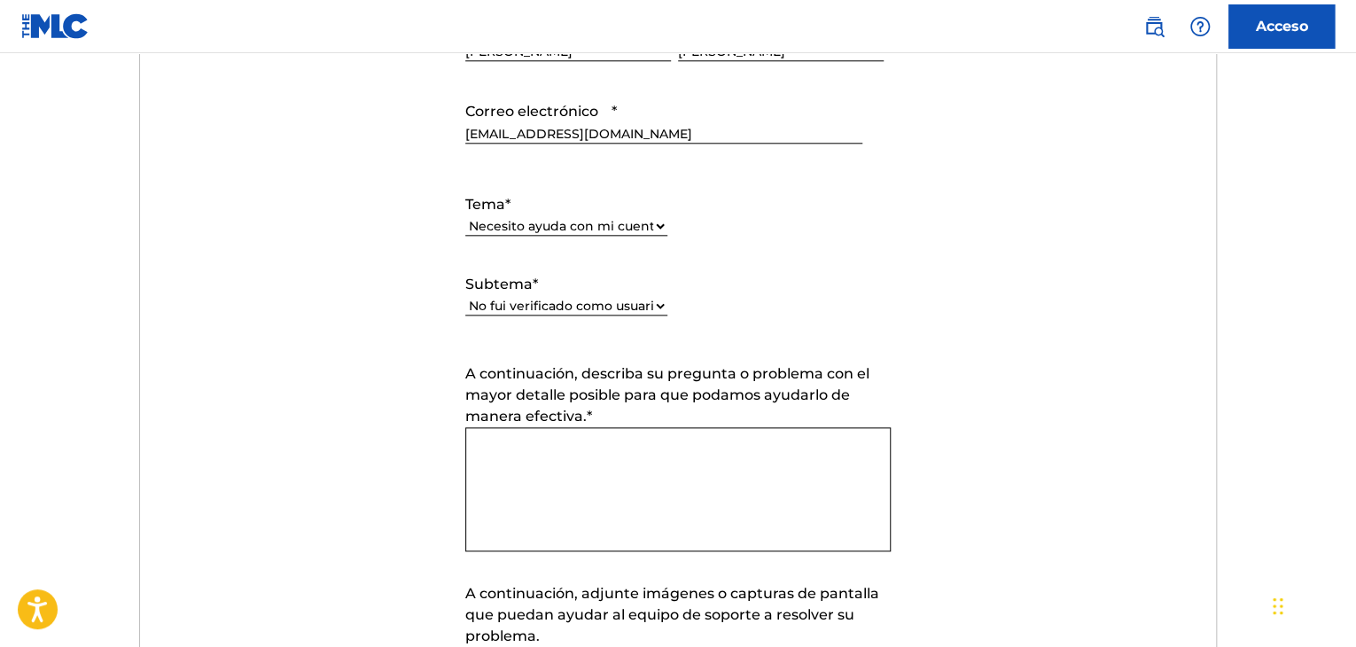
scroll to position [1033, 0]
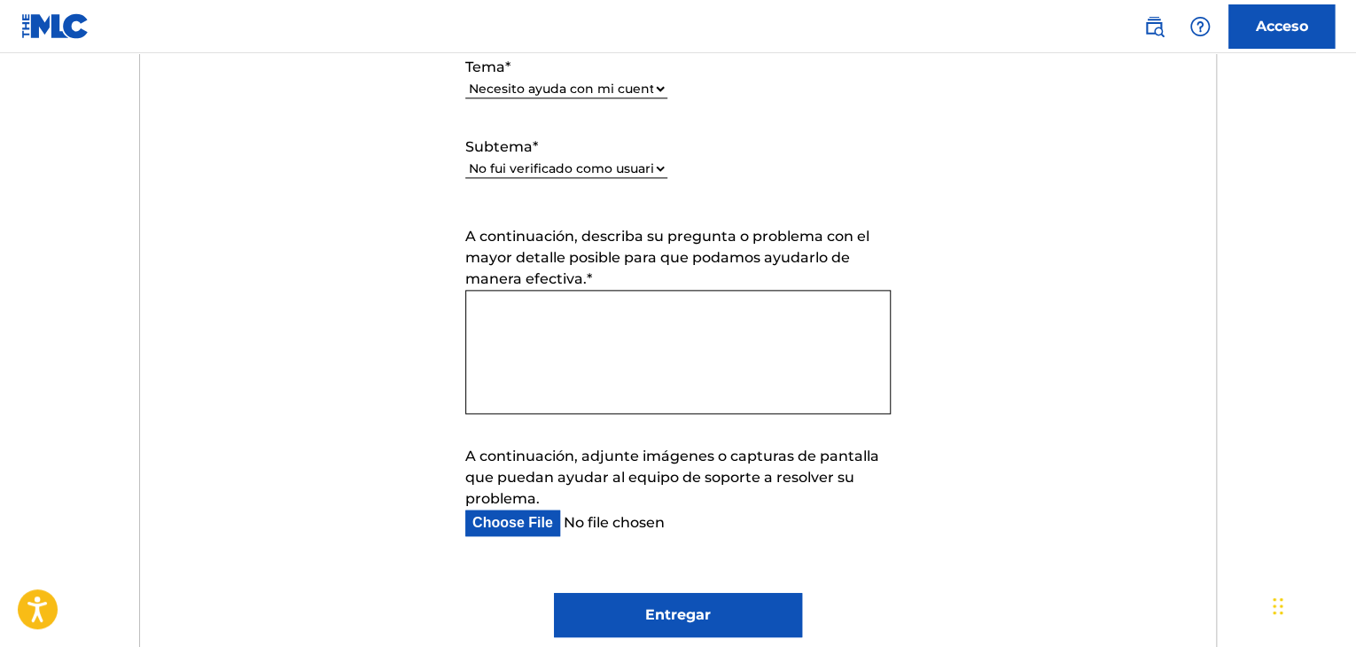
click at [615, 302] on textarea "A continuación, describa su pregunta o problema con el mayor detalle posible pa…" at bounding box center [677, 352] width 425 height 124
paste textarea "A la atención del equipo de MLC (Música Legal de [GEOGRAPHIC_DATA]) Estimados s…"
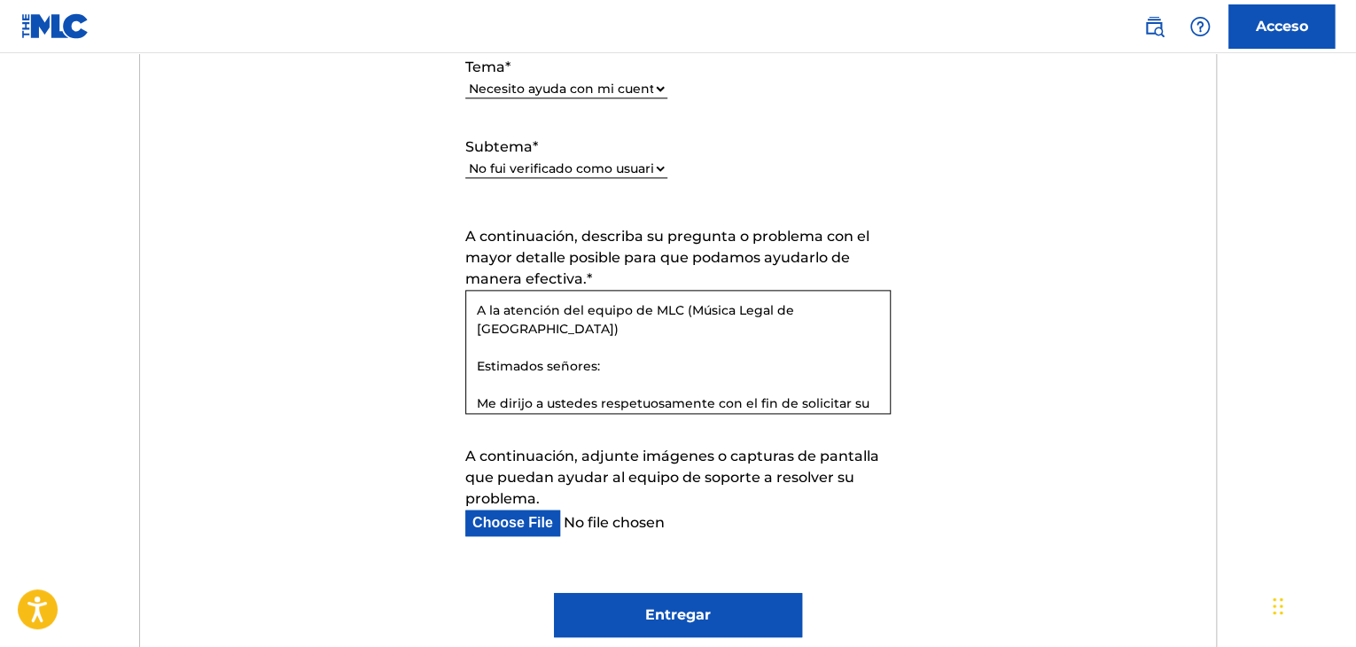
scroll to position [258, 0]
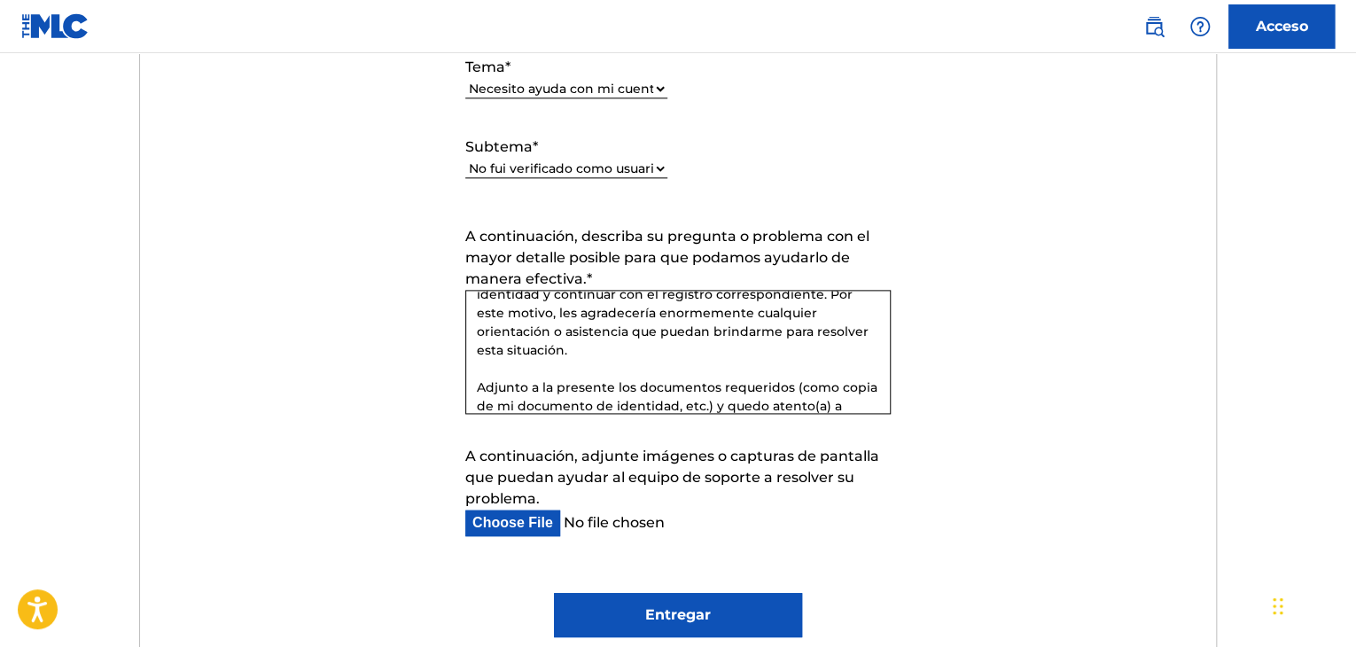
type textarea "A la atención del equipo de MLC (Música Legal de [GEOGRAPHIC_DATA]) Estimados s…"
click at [556, 533] on input "A continuación, adjunte imágenes o capturas de pantalla que puedan ayudar al eq…" at bounding box center [663, 523] width 397 height 27
click at [556, 518] on input "A continuación, adjunte imágenes o capturas de pantalla que puedan ayudar al eq…" at bounding box center [663, 523] width 397 height 27
click at [570, 518] on input "A continuación, adjunte imágenes o capturas de pantalla que puedan ayudar al eq…" at bounding box center [663, 523] width 397 height 27
type input "C:\fakepath\Imagen de WhatsApp [DATE] a las 18.28.22_8f9d1878.jpg"
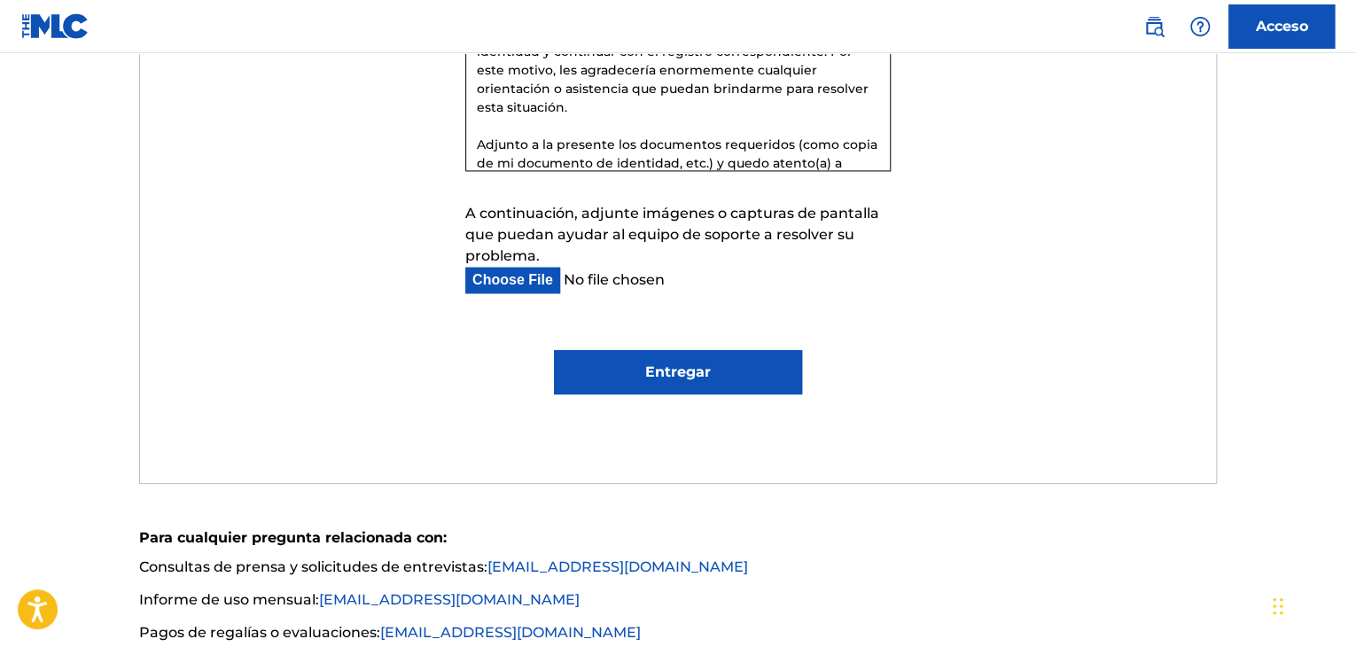
scroll to position [1329, 0]
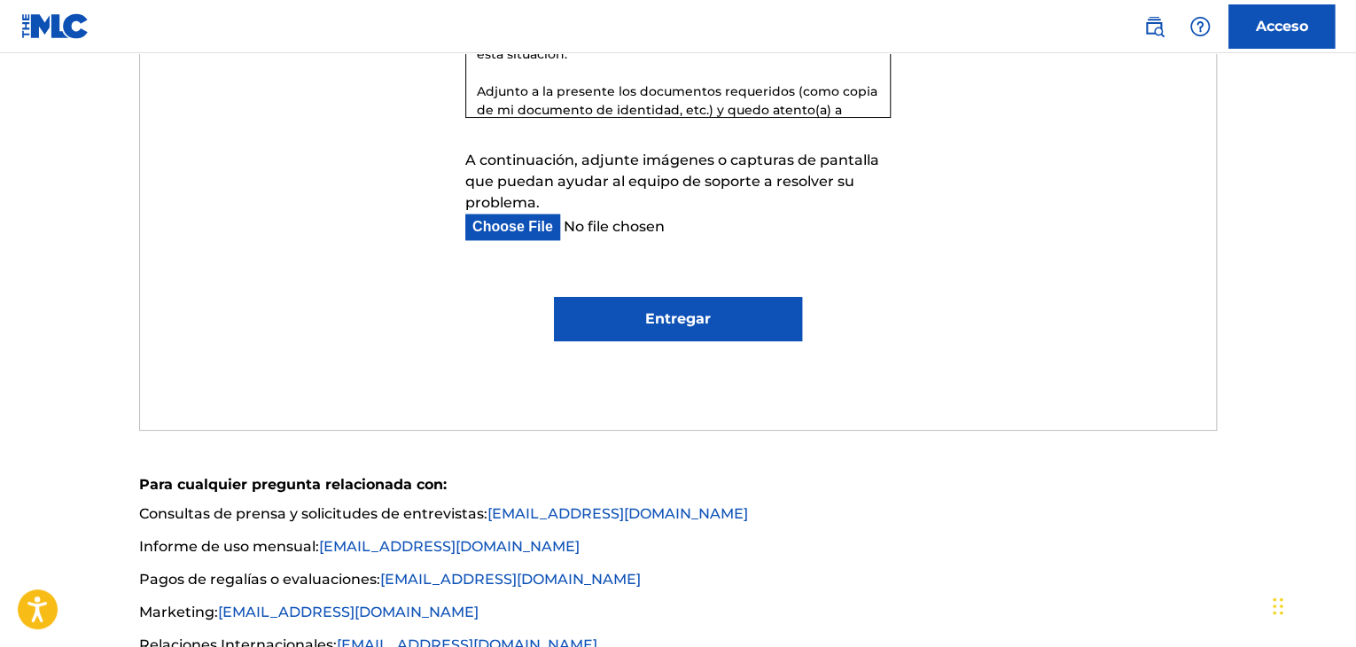
click at [649, 317] on input "Entregar" at bounding box center [677, 319] width 247 height 44
type input "Submit"
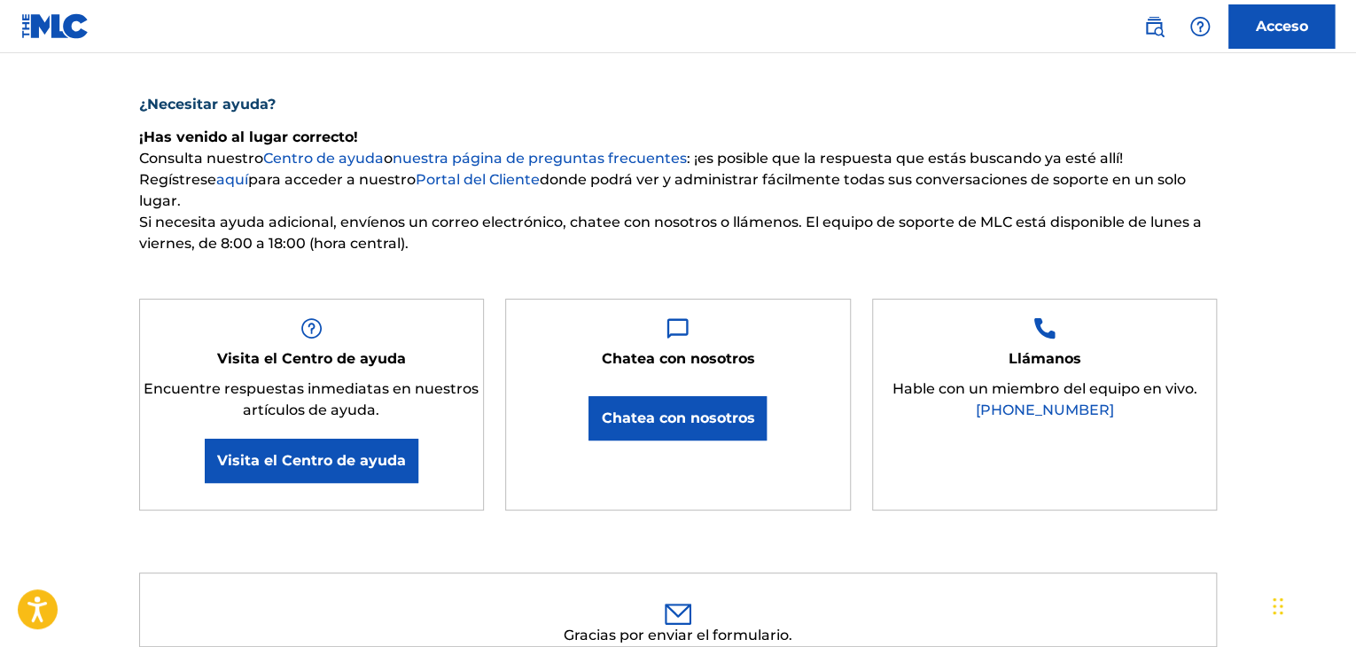
scroll to position [0, 0]
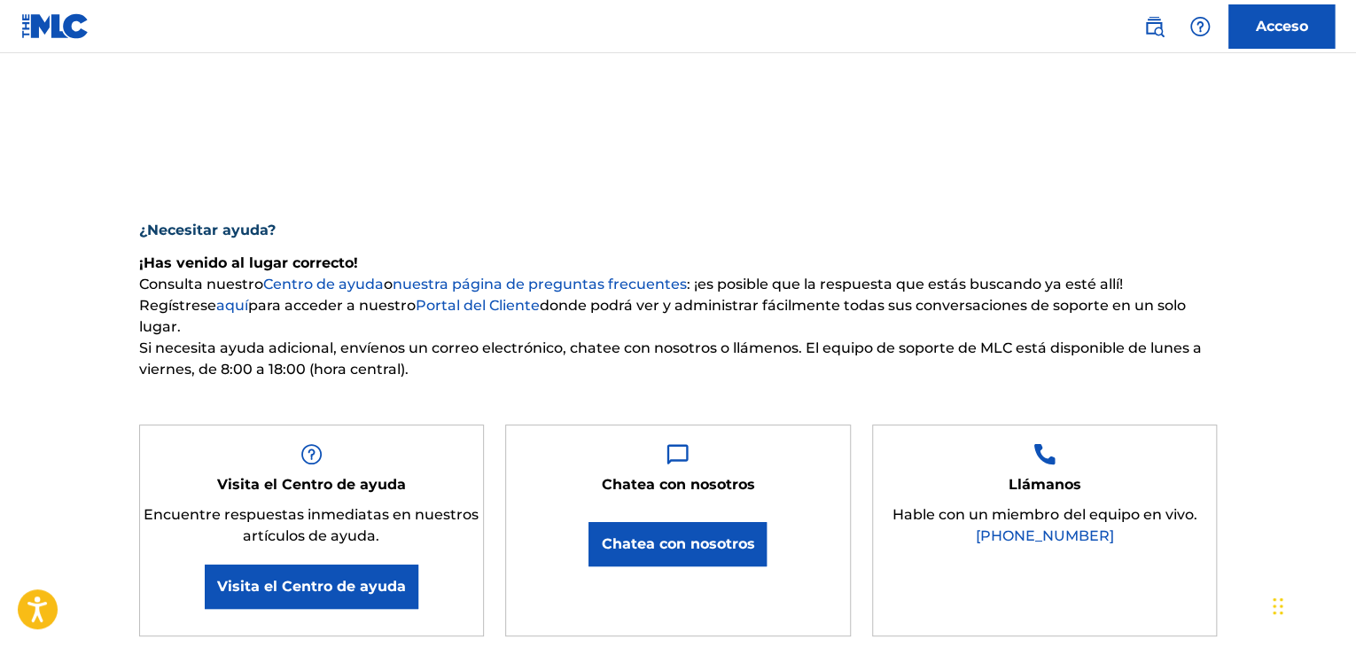
click at [1289, 22] on font "Acceso" at bounding box center [1282, 26] width 52 height 17
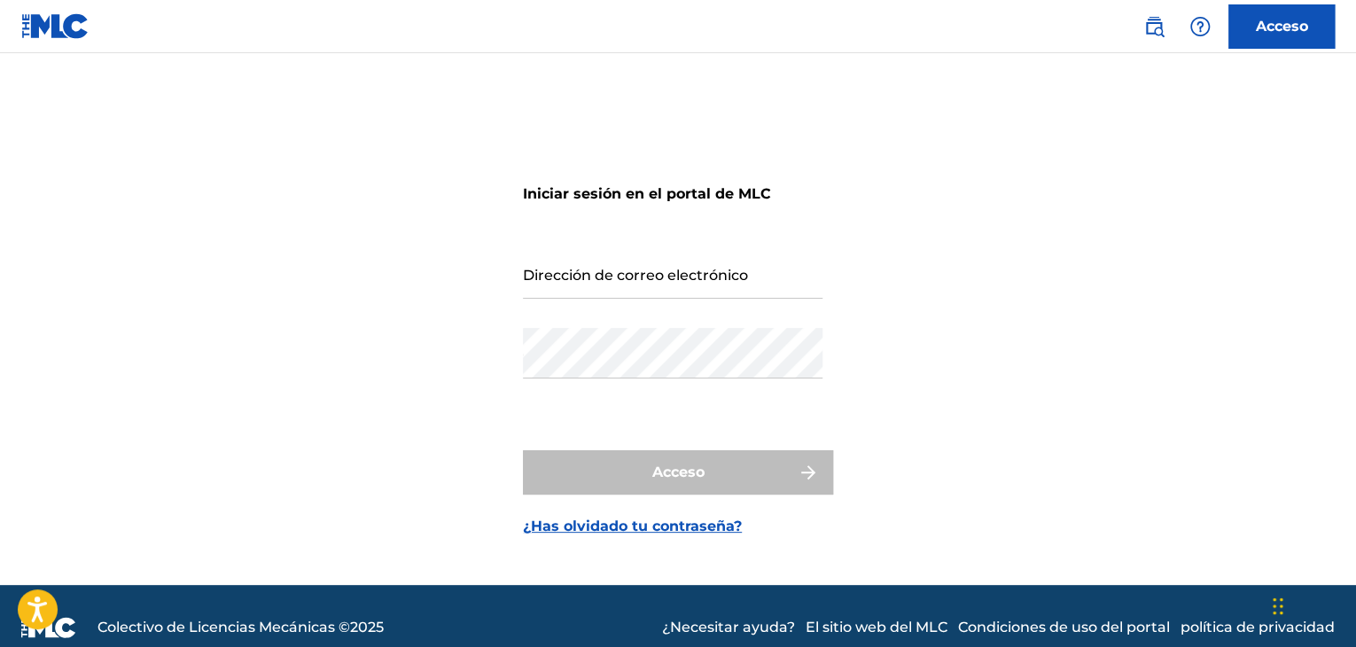
click at [599, 288] on input "Dirección de correo electrónico" at bounding box center [673, 273] width 300 height 51
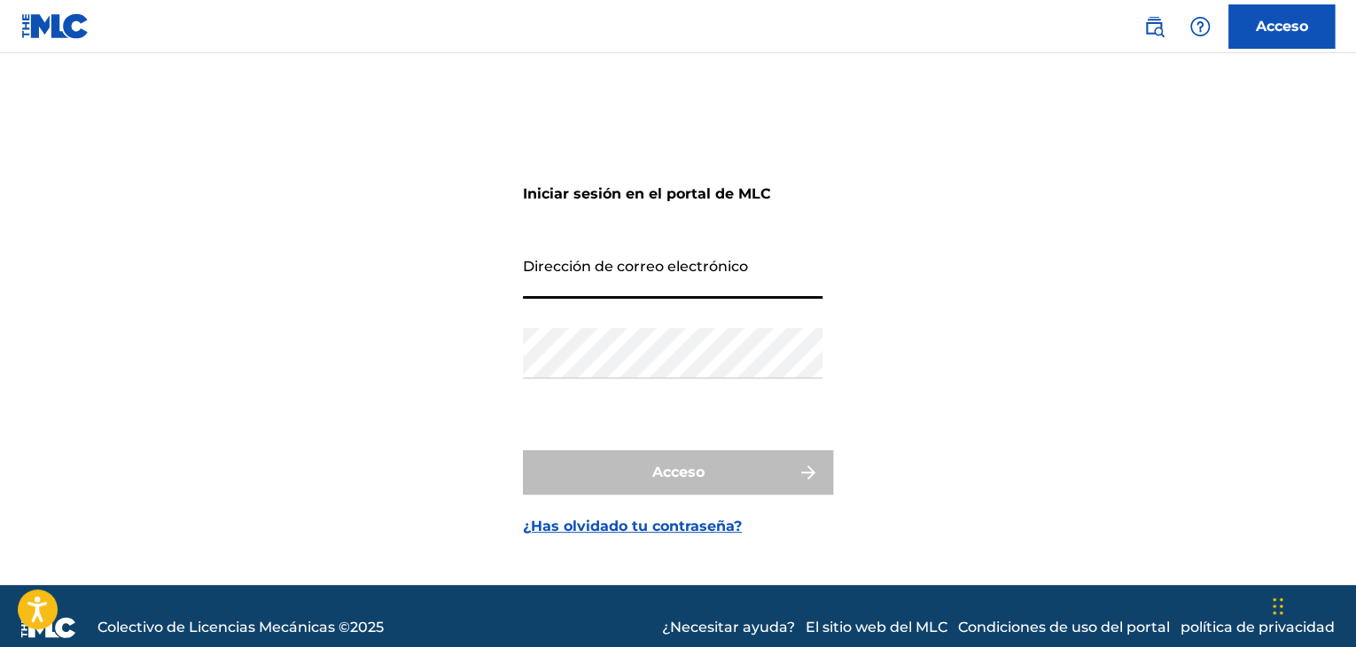
click at [599, 288] on input "Dirección de correo electrónico" at bounding box center [673, 273] width 300 height 51
type input "[EMAIL_ADDRESS][DOMAIN_NAME]"
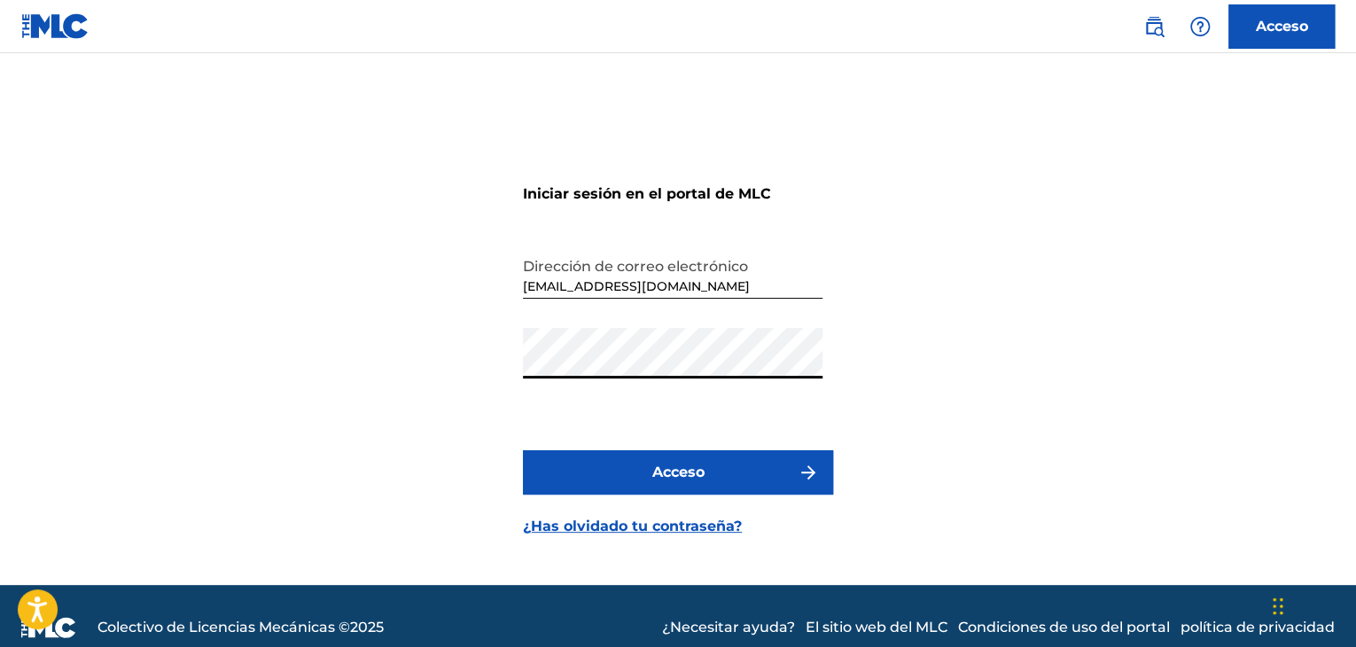
click at [523, 450] on button "Acceso" at bounding box center [678, 472] width 310 height 44
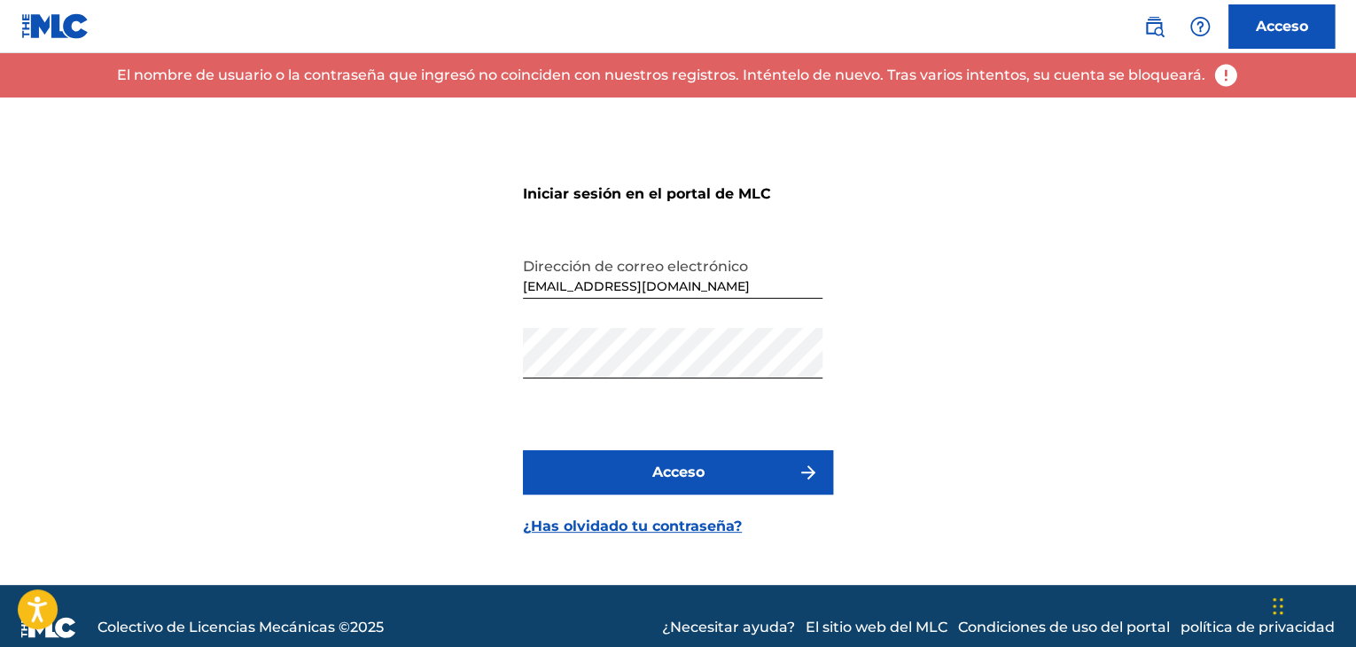
click at [600, 382] on div "Contraseña" at bounding box center [673, 368] width 300 height 80
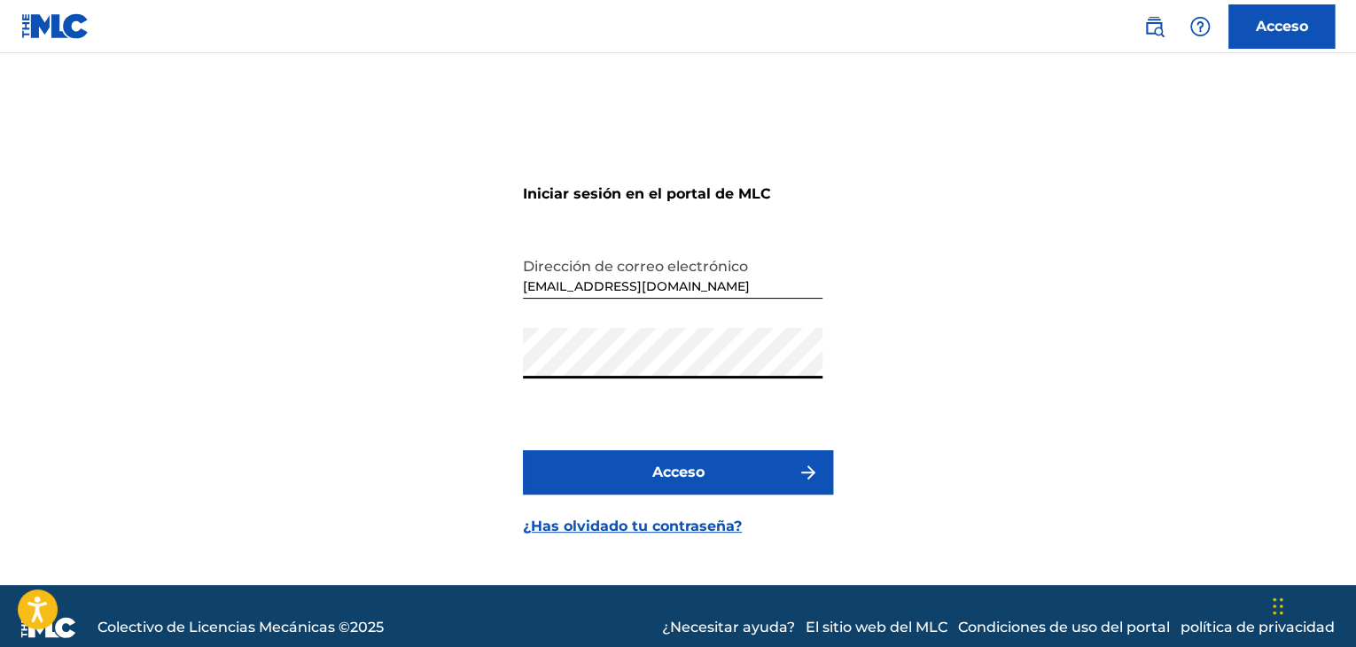
click at [523, 450] on button "Acceso" at bounding box center [678, 472] width 310 height 44
click at [269, 354] on div "Iniciar sesión en el portal de MLC Dirección de correo electrónico [EMAIL_ADDRE…" at bounding box center [678, 340] width 1241 height 487
click at [523, 450] on button "Acceso" at bounding box center [678, 472] width 310 height 44
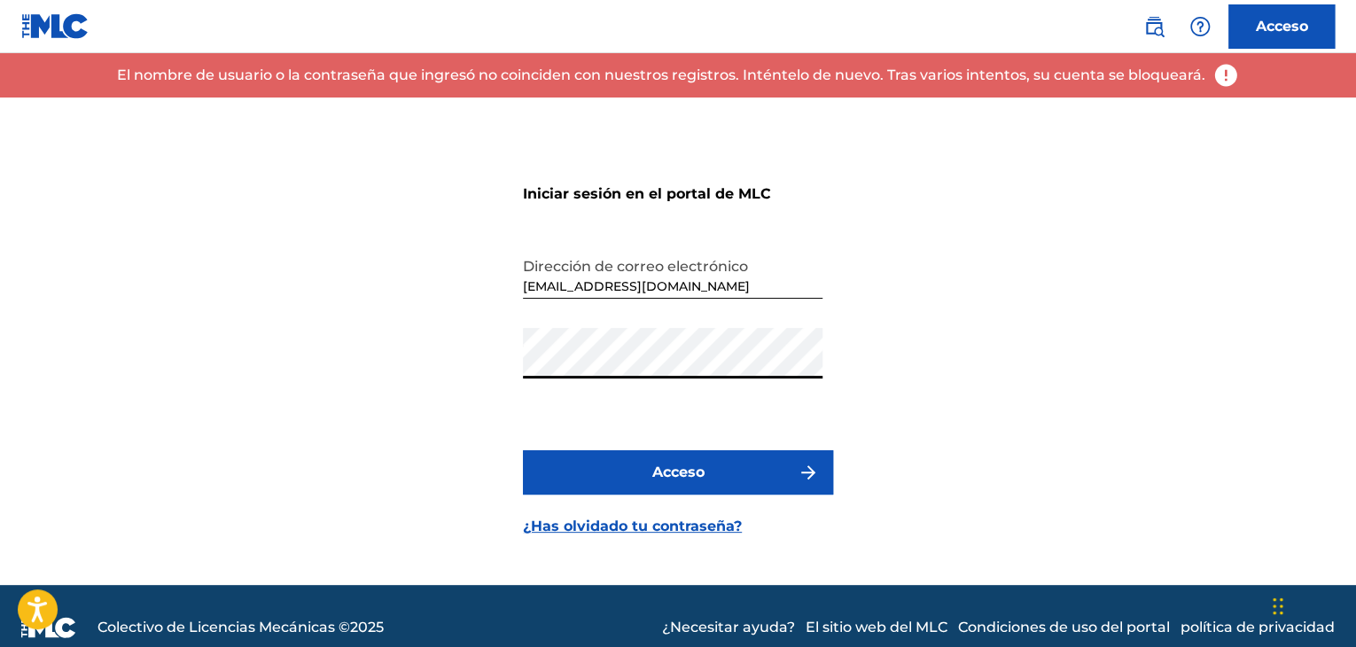
click at [411, 347] on div "Iniciar sesión en el portal de MLC Dirección de correo electrónico [EMAIL_ADDRE…" at bounding box center [678, 340] width 1241 height 487
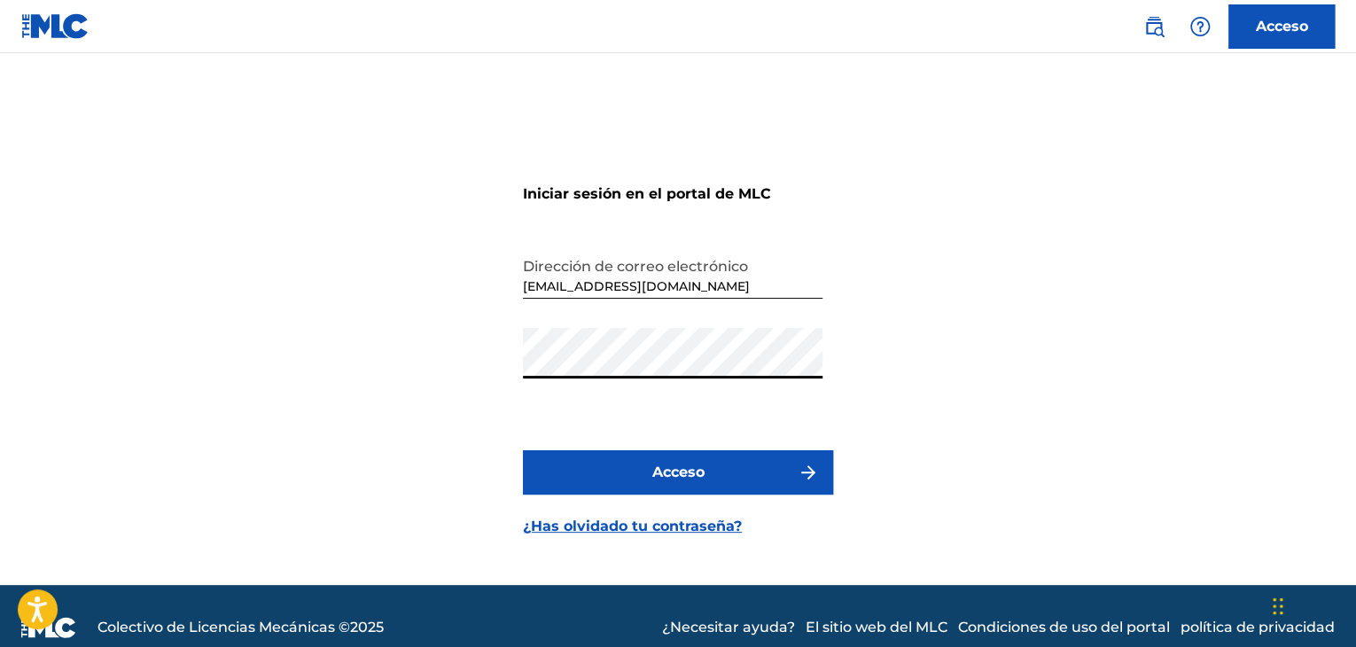
click at [523, 450] on button "Acceso" at bounding box center [678, 472] width 310 height 44
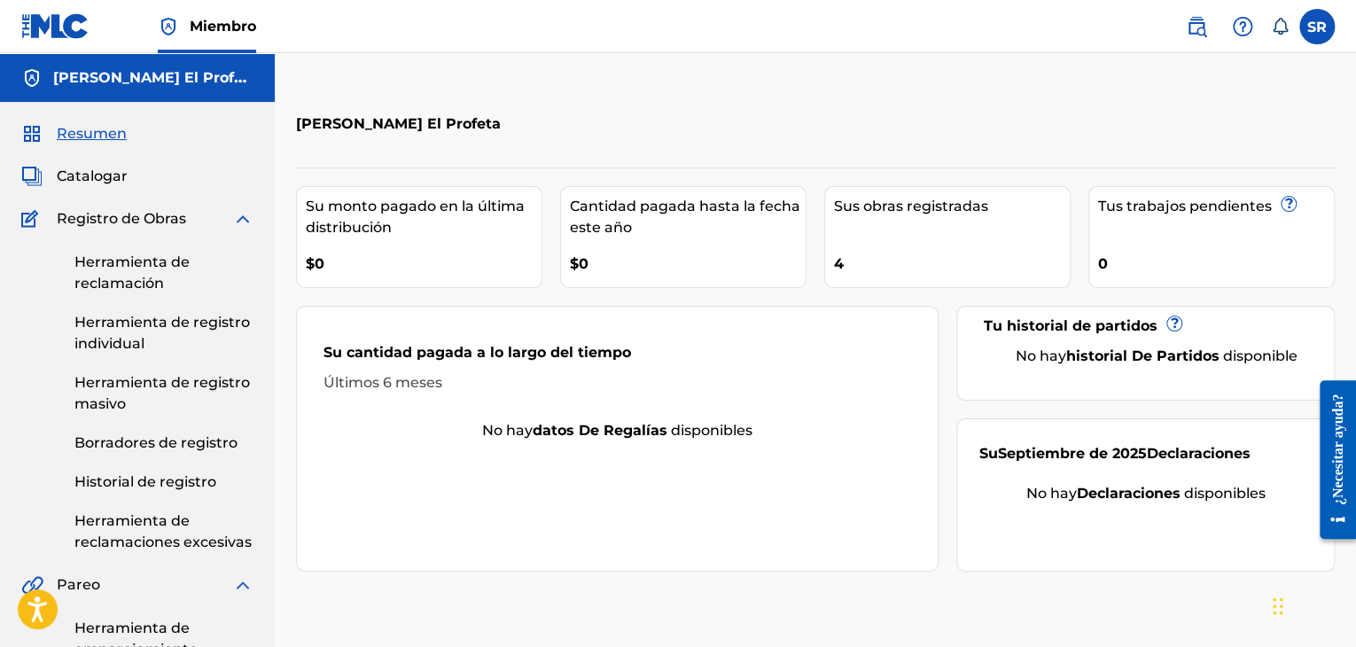
click at [96, 173] on font "Catalogar" at bounding box center [92, 175] width 71 height 17
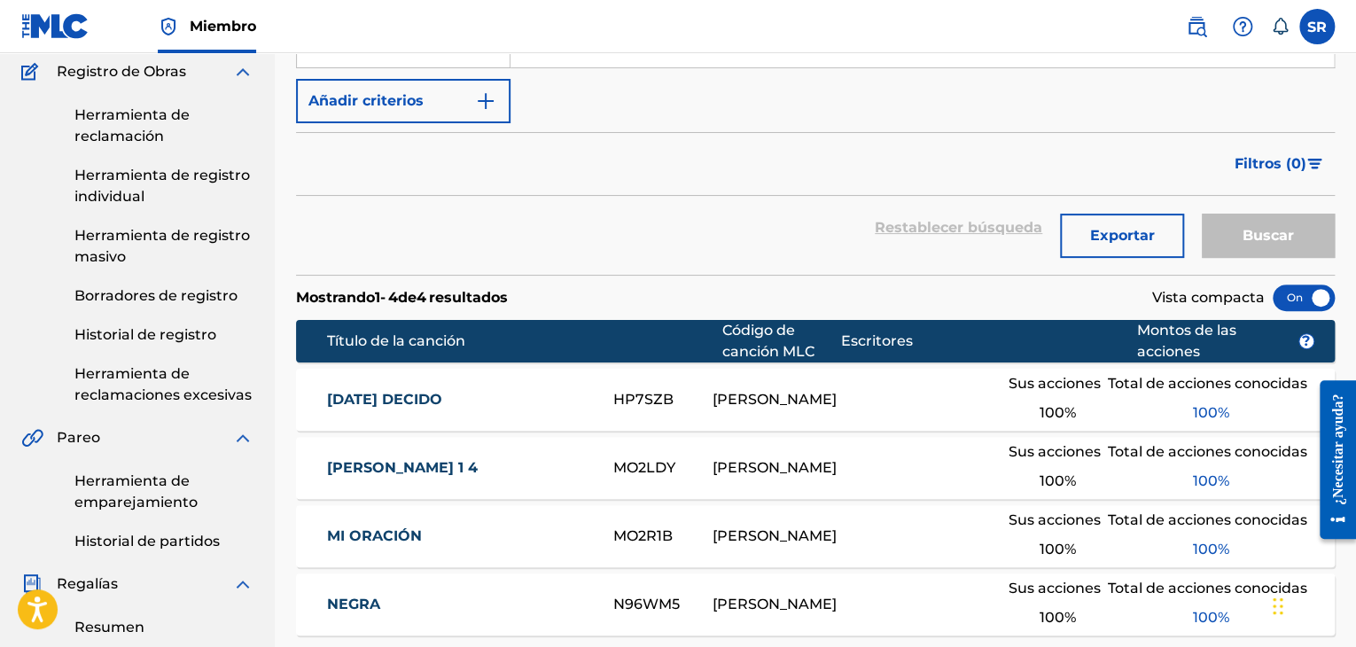
scroll to position [295, 0]
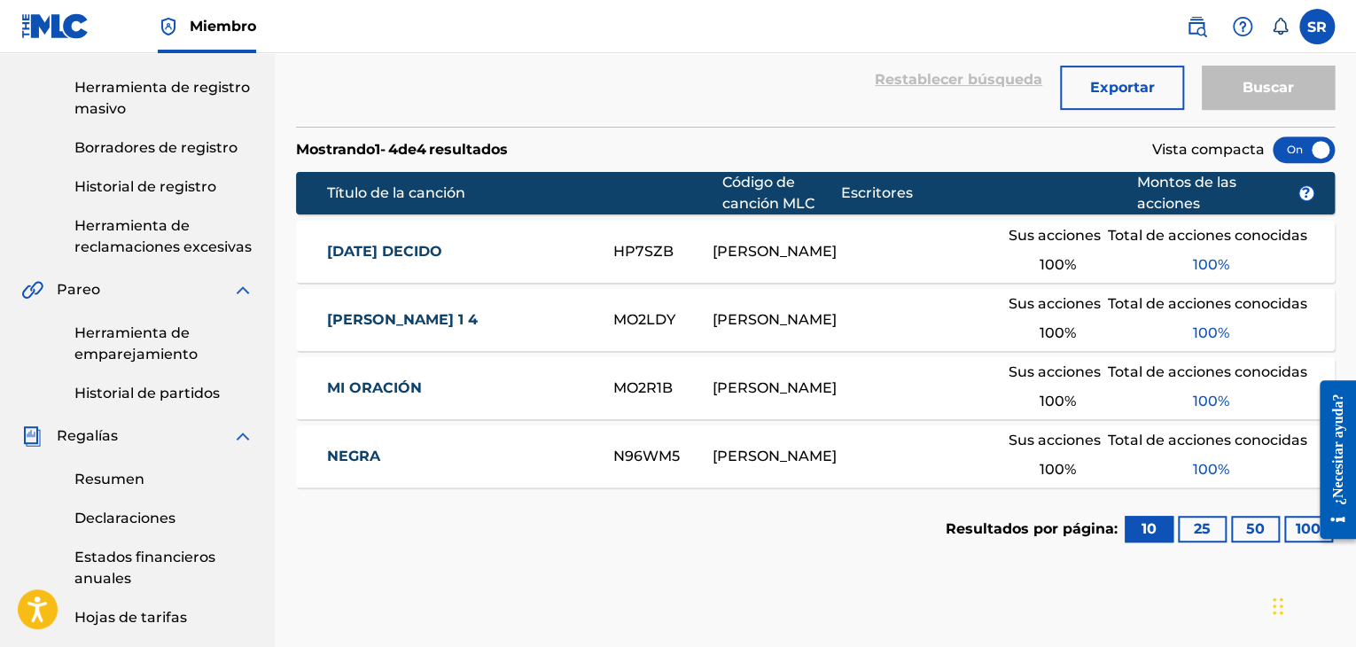
click at [411, 256] on font "[DATE] DECIDO" at bounding box center [384, 251] width 115 height 17
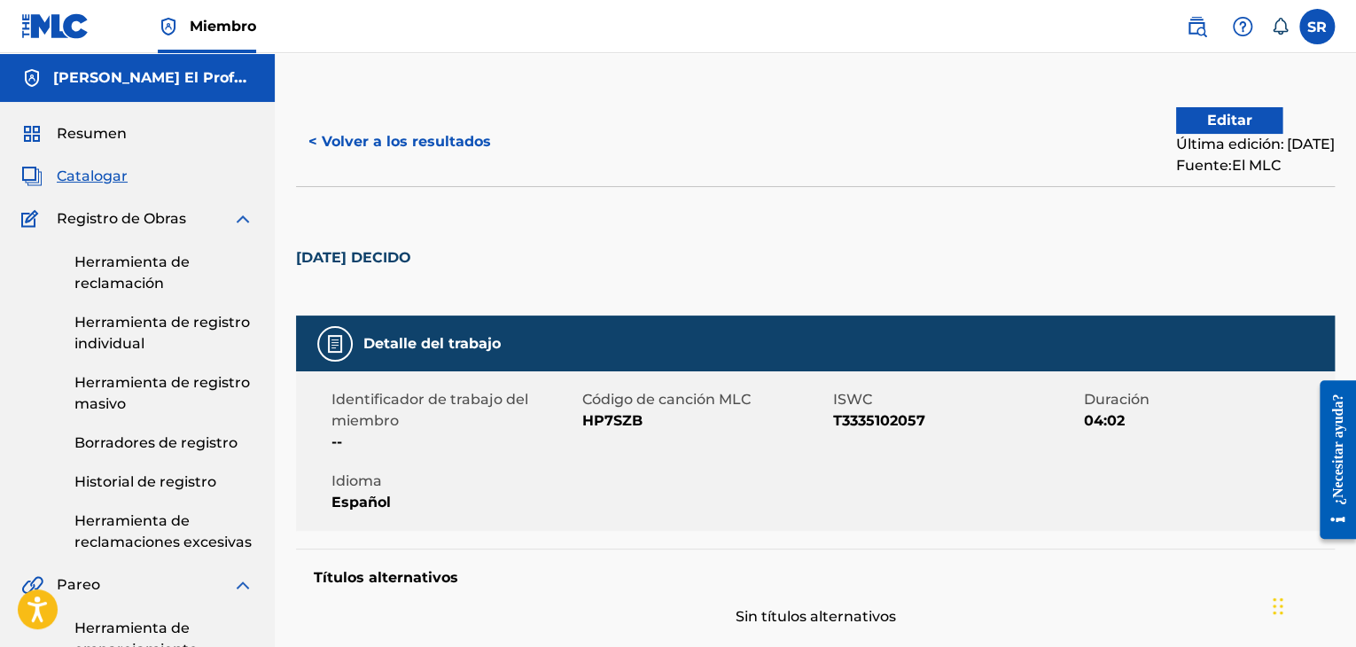
scroll to position [147, 0]
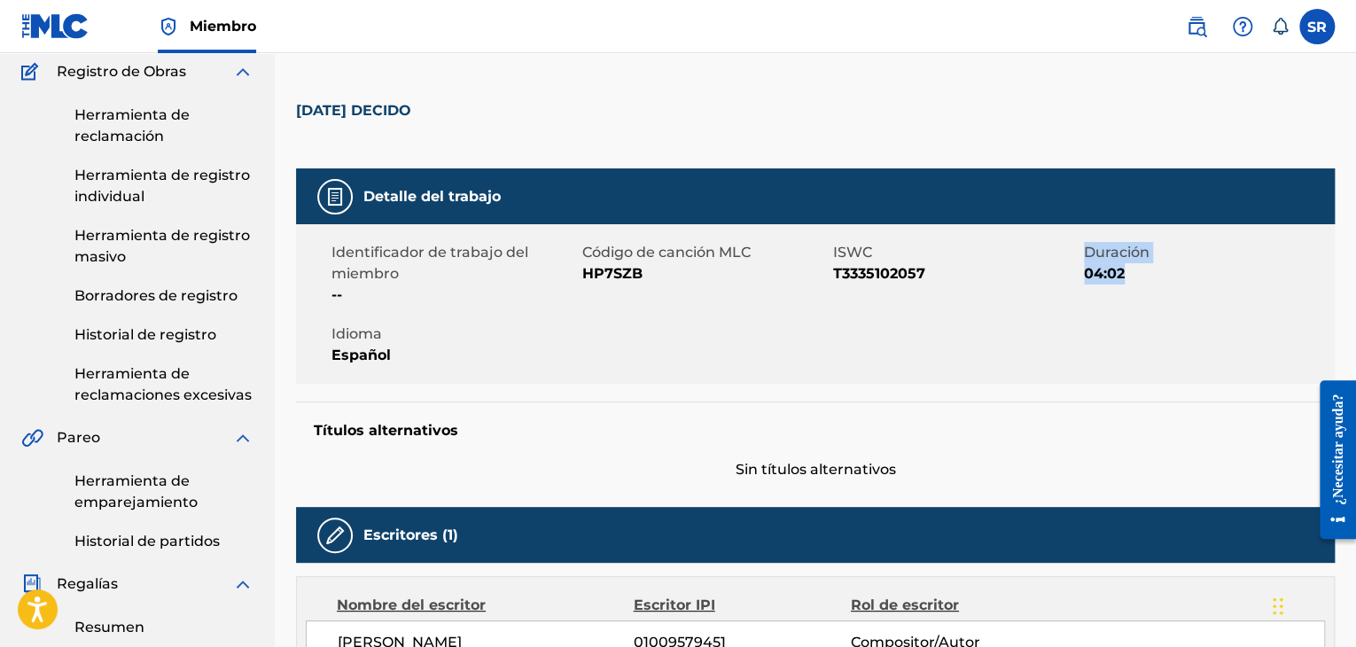
drag, startPoint x: 1126, startPoint y: 276, endPoint x: 1058, endPoint y: 292, distance: 70.3
click at [1130, 276] on div "Identificador de trabajo del miembro -- Código de canción MLC HP7SZB ISWC T3335…" at bounding box center [815, 304] width 1039 height 160
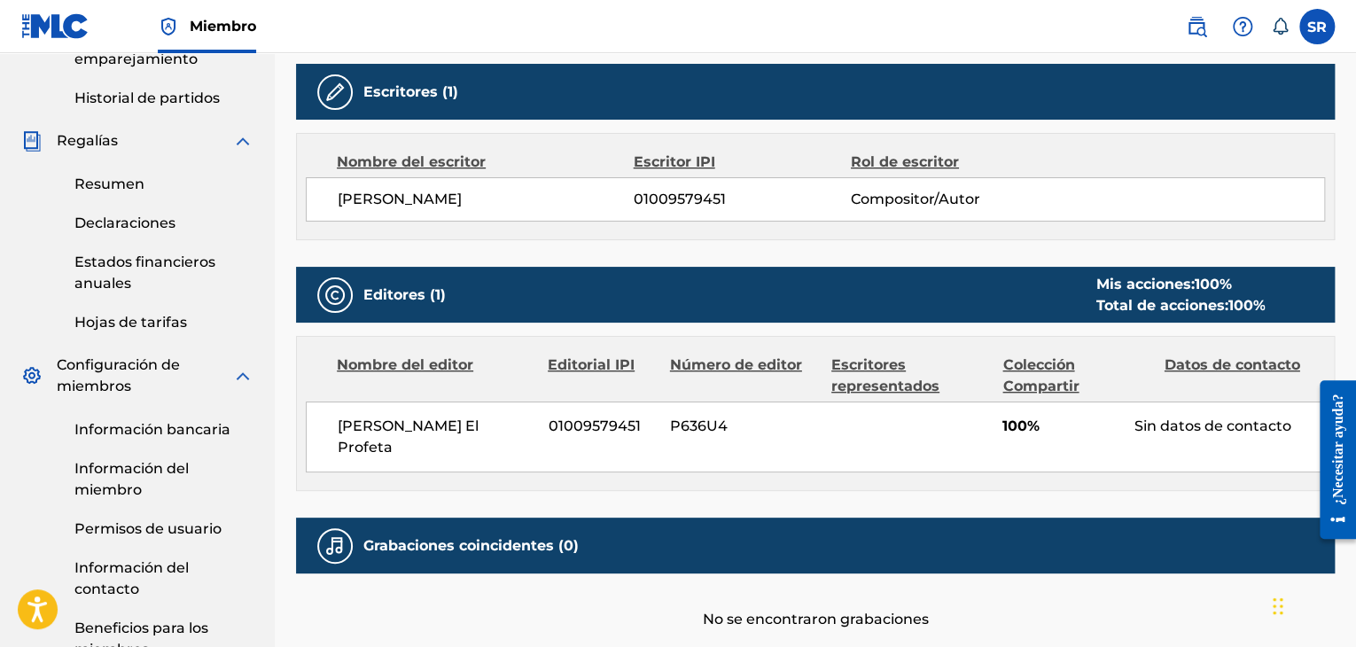
scroll to position [710, 0]
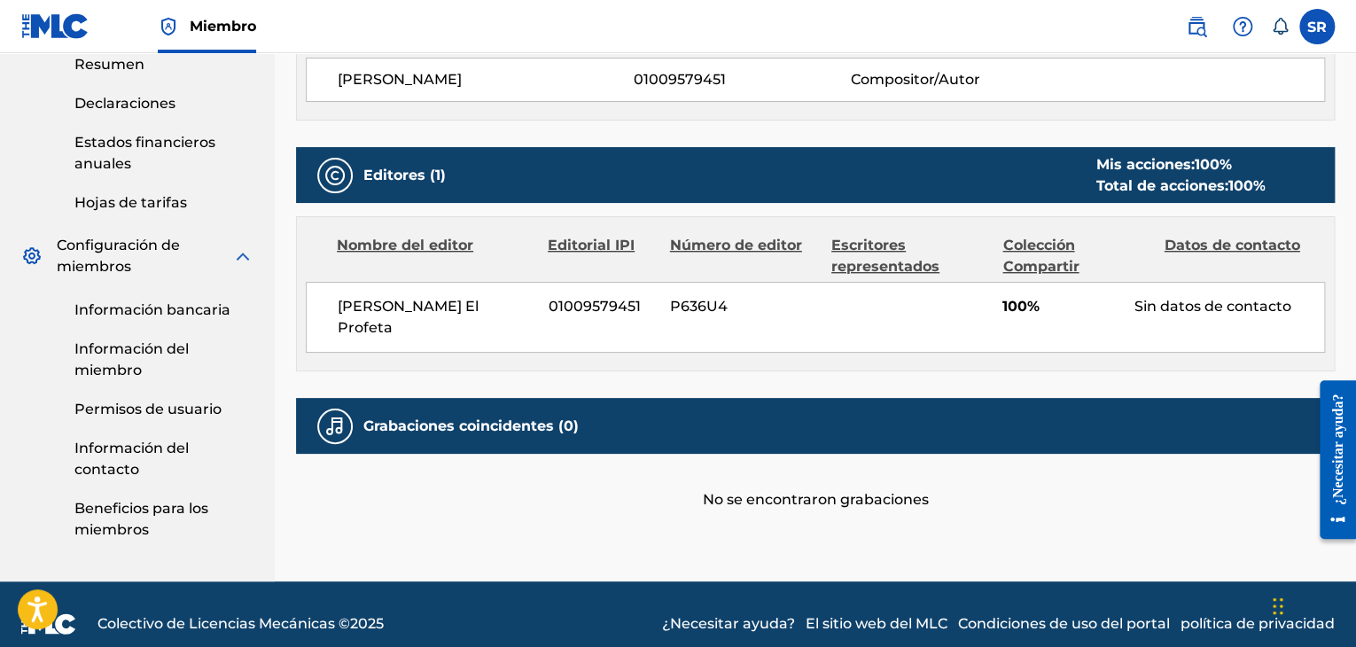
click at [699, 298] on font "P636U4" at bounding box center [699, 306] width 58 height 17
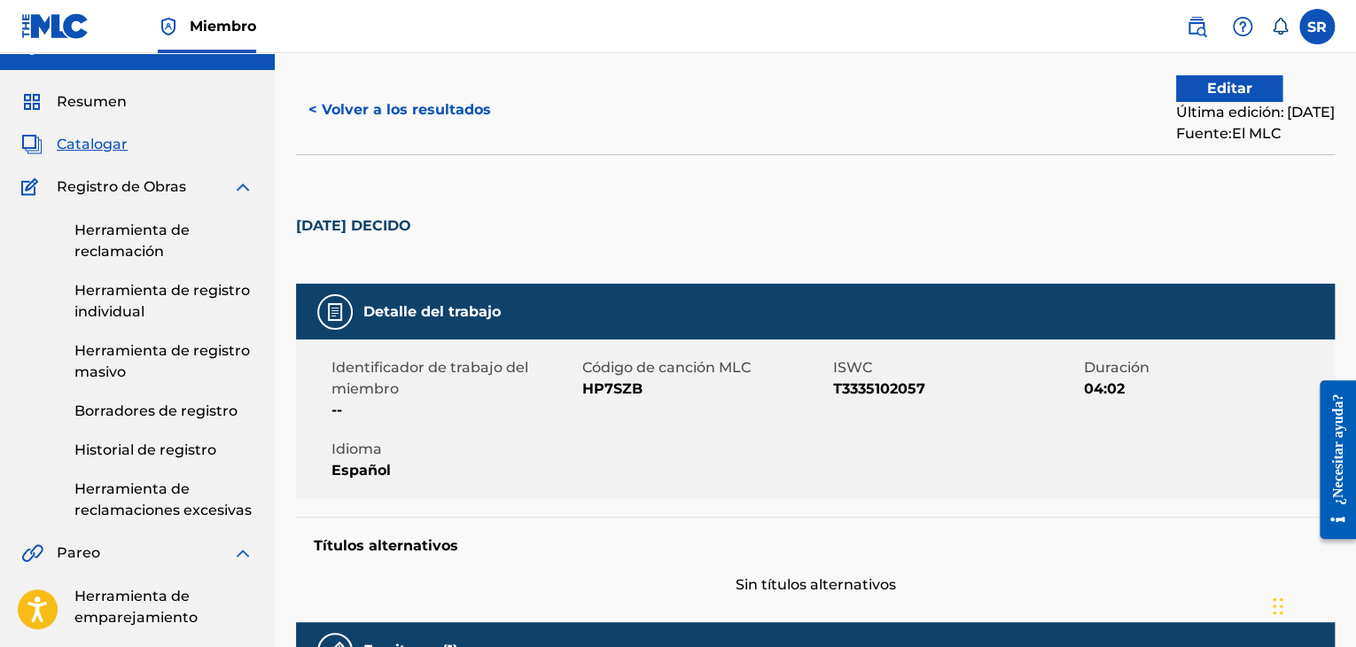
scroll to position [0, 0]
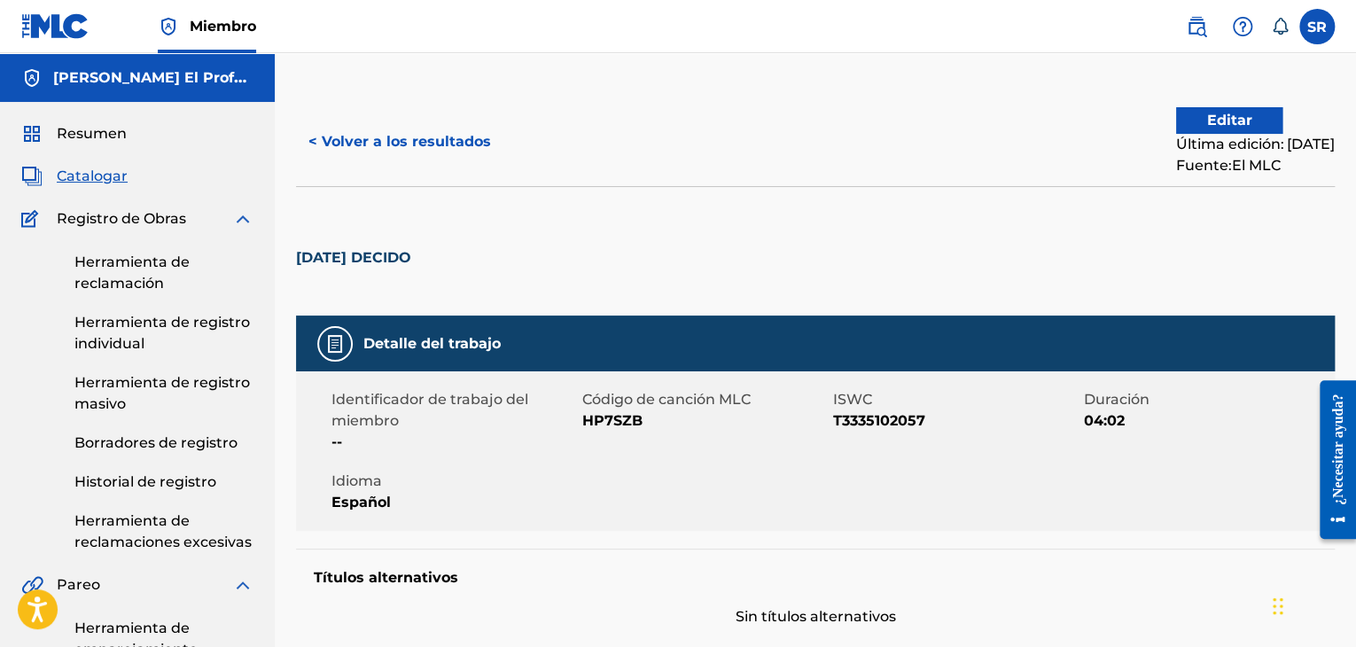
click at [344, 146] on font "< Volver a los resultados" at bounding box center [399, 141] width 183 height 17
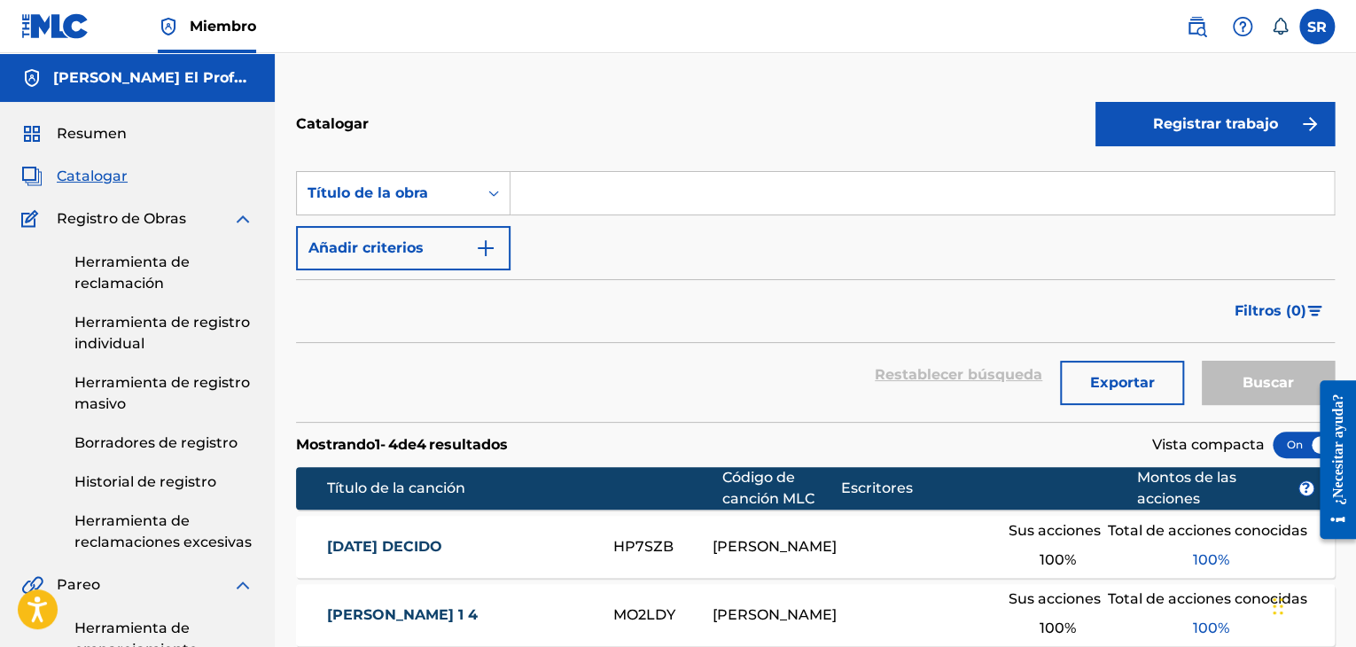
click at [93, 174] on font "Catalogar" at bounding box center [92, 175] width 71 height 17
click at [167, 493] on div "Herramienta de reclamación Herramienta de registro individual Herramienta de re…" at bounding box center [137, 391] width 232 height 323
click at [167, 489] on font "Historial de registro" at bounding box center [145, 481] width 142 height 17
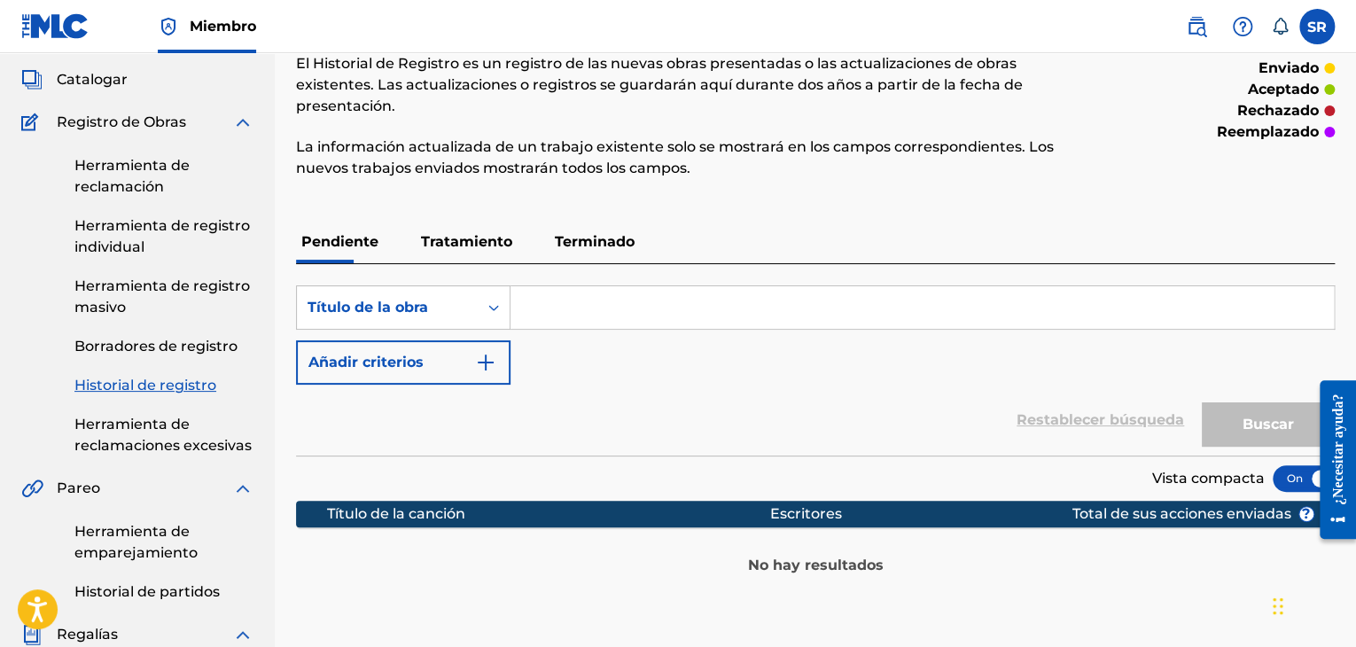
scroll to position [148, 0]
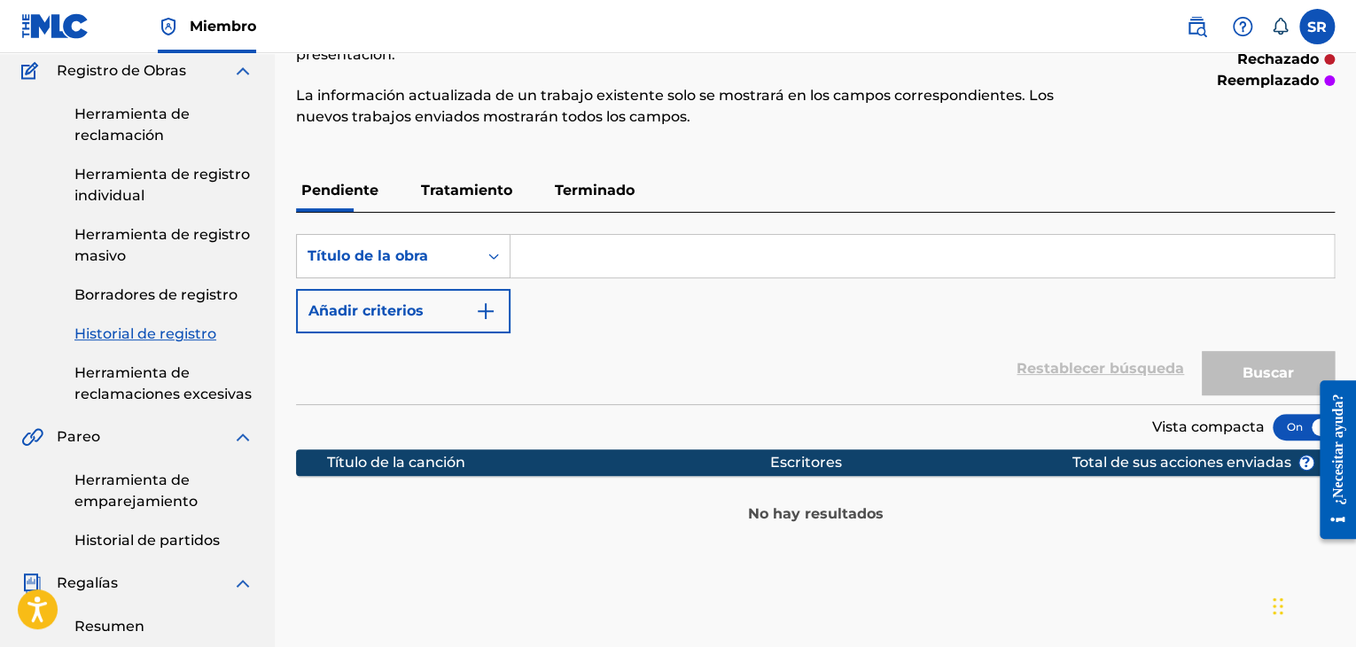
click at [459, 182] on font "Tratamiento" at bounding box center [466, 190] width 91 height 17
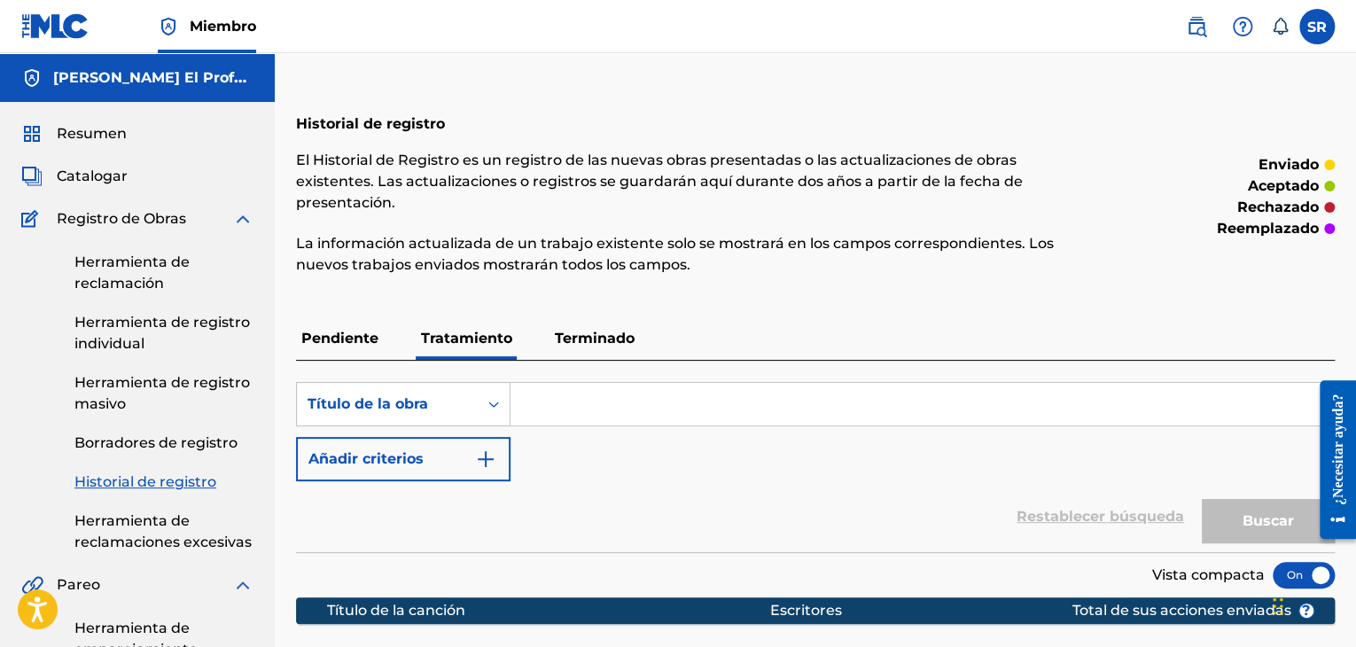
click at [588, 330] on font "Terminado" at bounding box center [595, 338] width 80 height 17
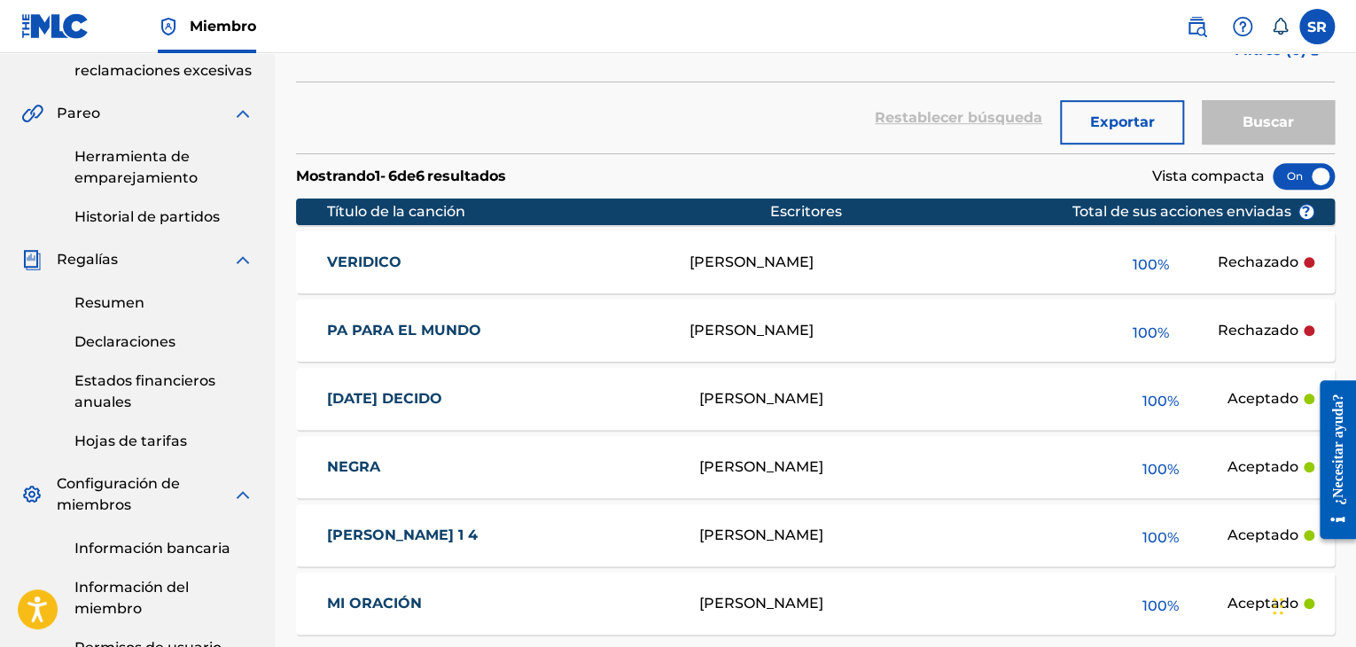
scroll to position [590, 0]
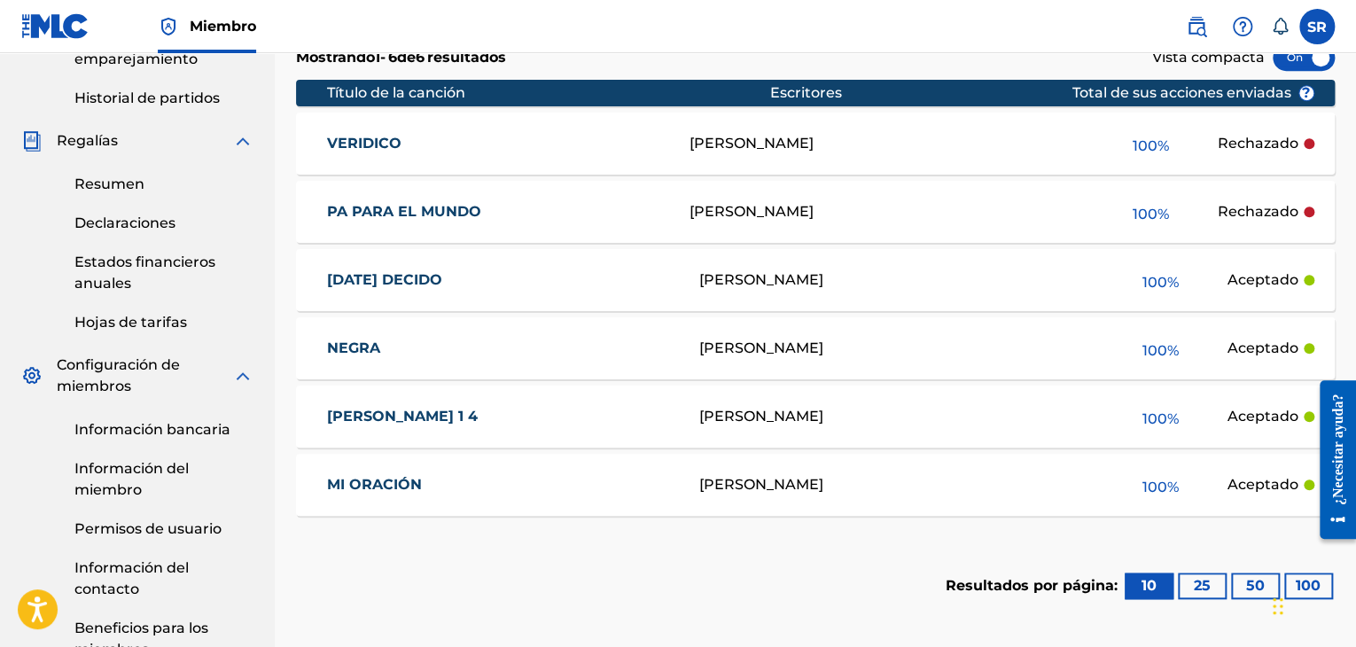
click at [774, 135] on font "[PERSON_NAME]" at bounding box center [751, 143] width 124 height 17
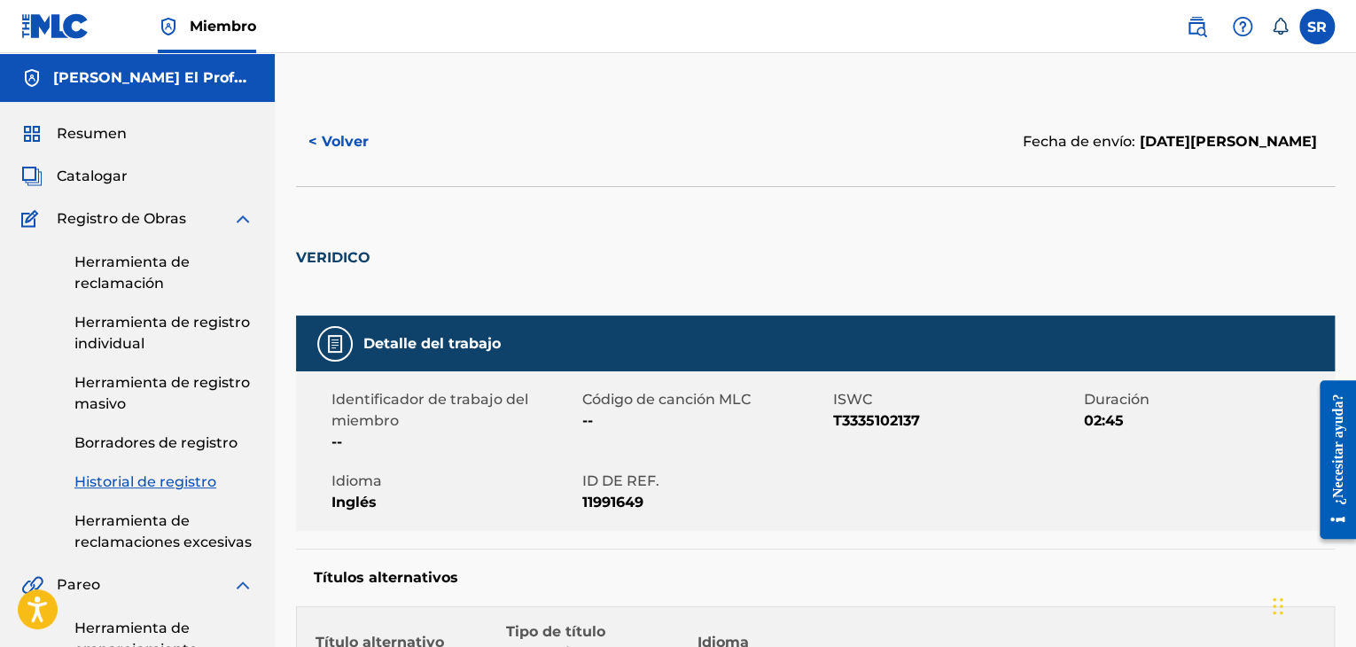
click at [336, 138] on font "< Volver" at bounding box center [338, 141] width 60 height 17
